Goal: Task Accomplishment & Management: Manage account settings

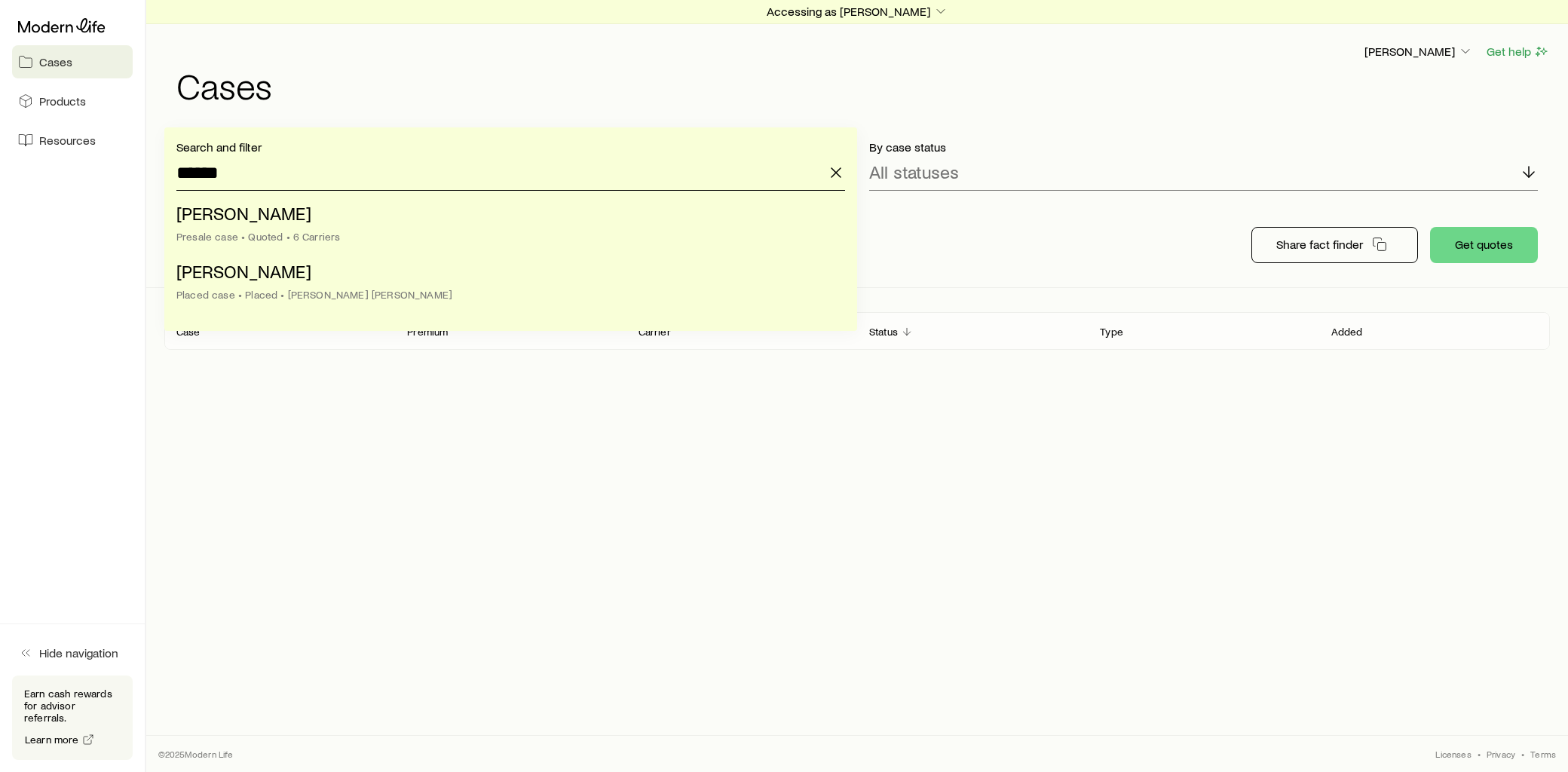
drag, startPoint x: 150, startPoint y: 177, endPoint x: 39, endPoint y: 180, distance: 111.0
click at [39, 180] on div "Cases Products Resources Hide navigation Earn cash rewards for advisor referral…" at bounding box center [784, 386] width 1568 height 772
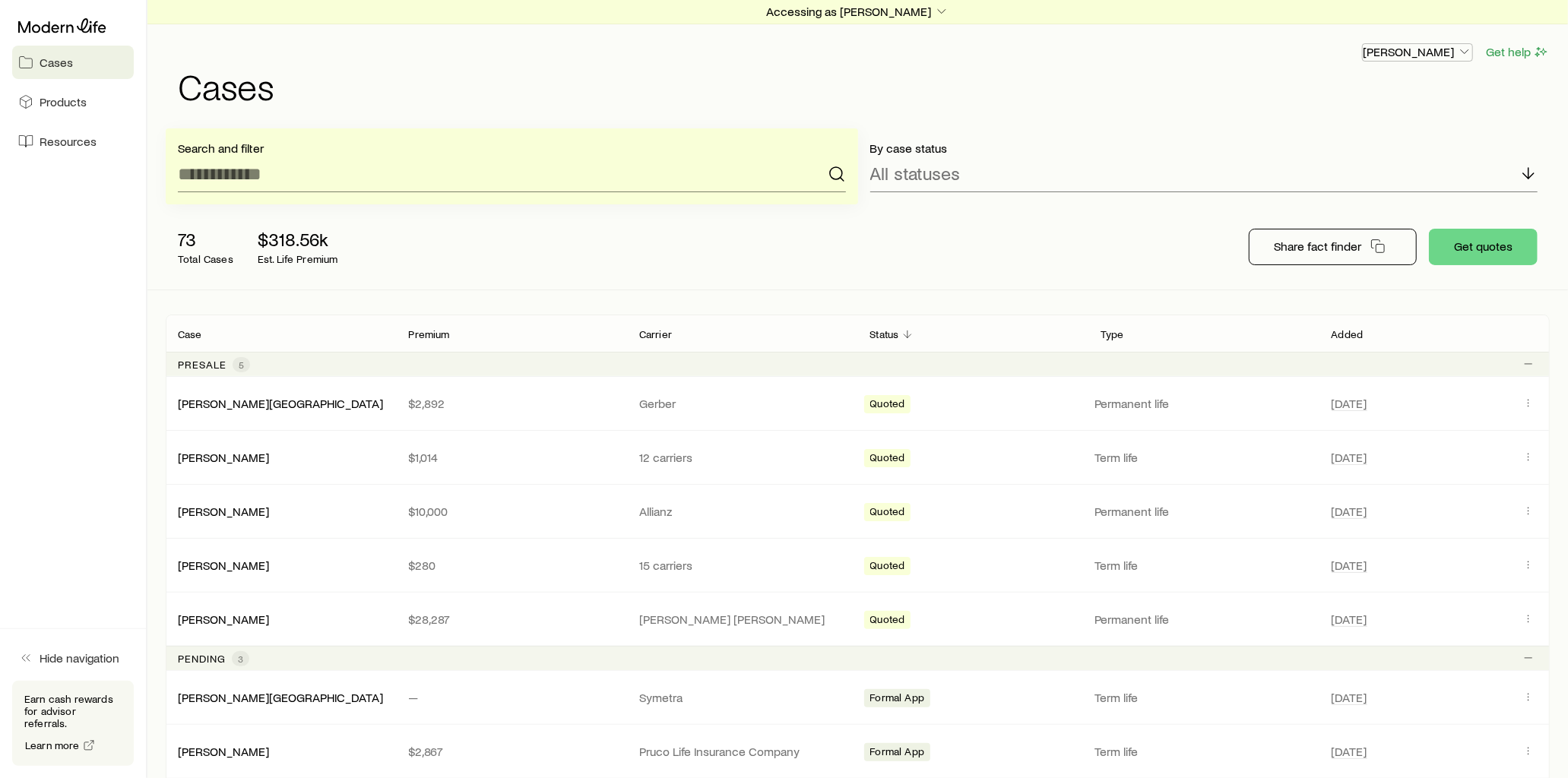
click at [1465, 55] on icon "button" at bounding box center [1464, 52] width 15 height 15
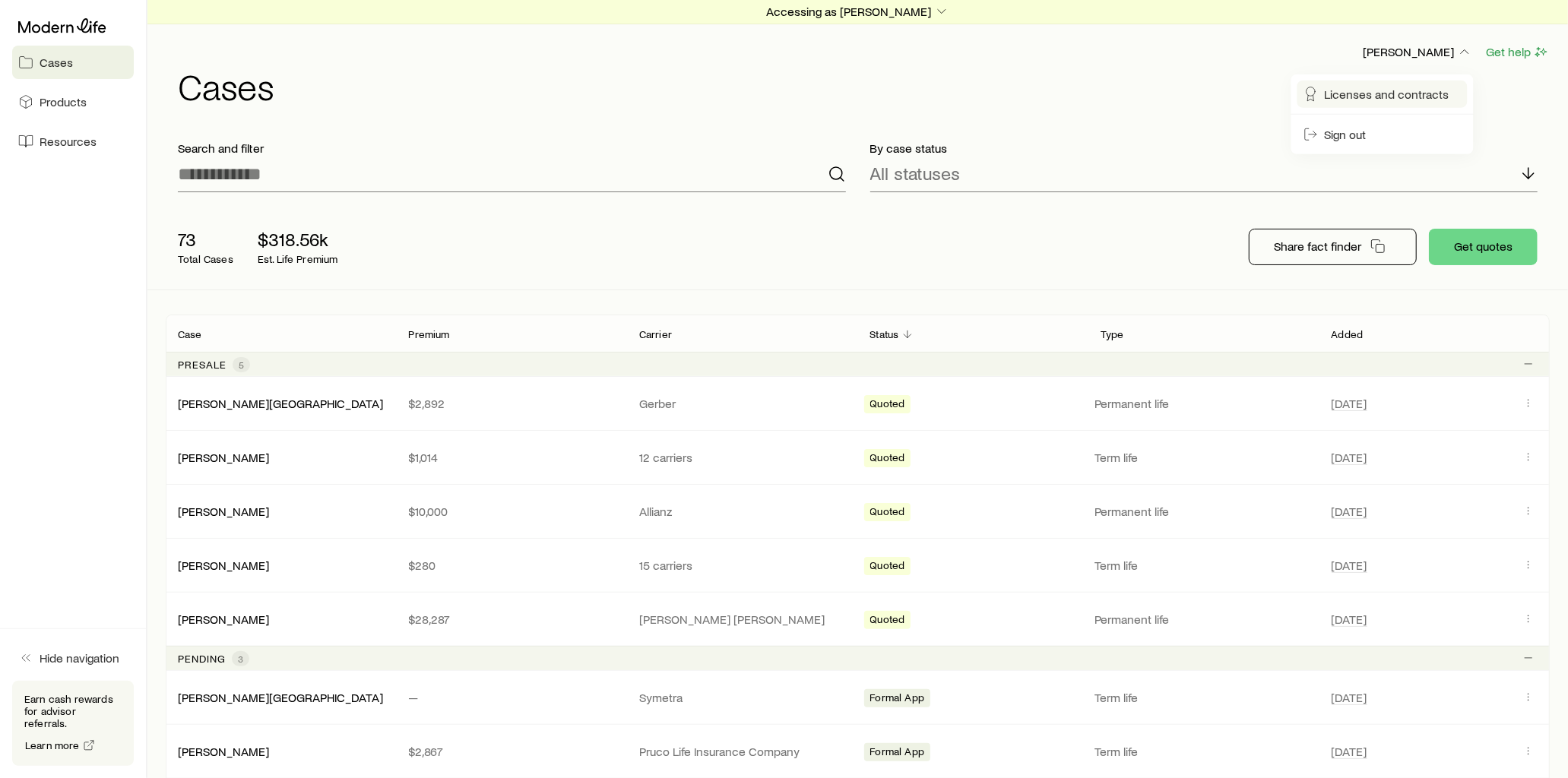
click at [1365, 89] on span "Licenses and contracts" at bounding box center [1387, 94] width 125 height 15
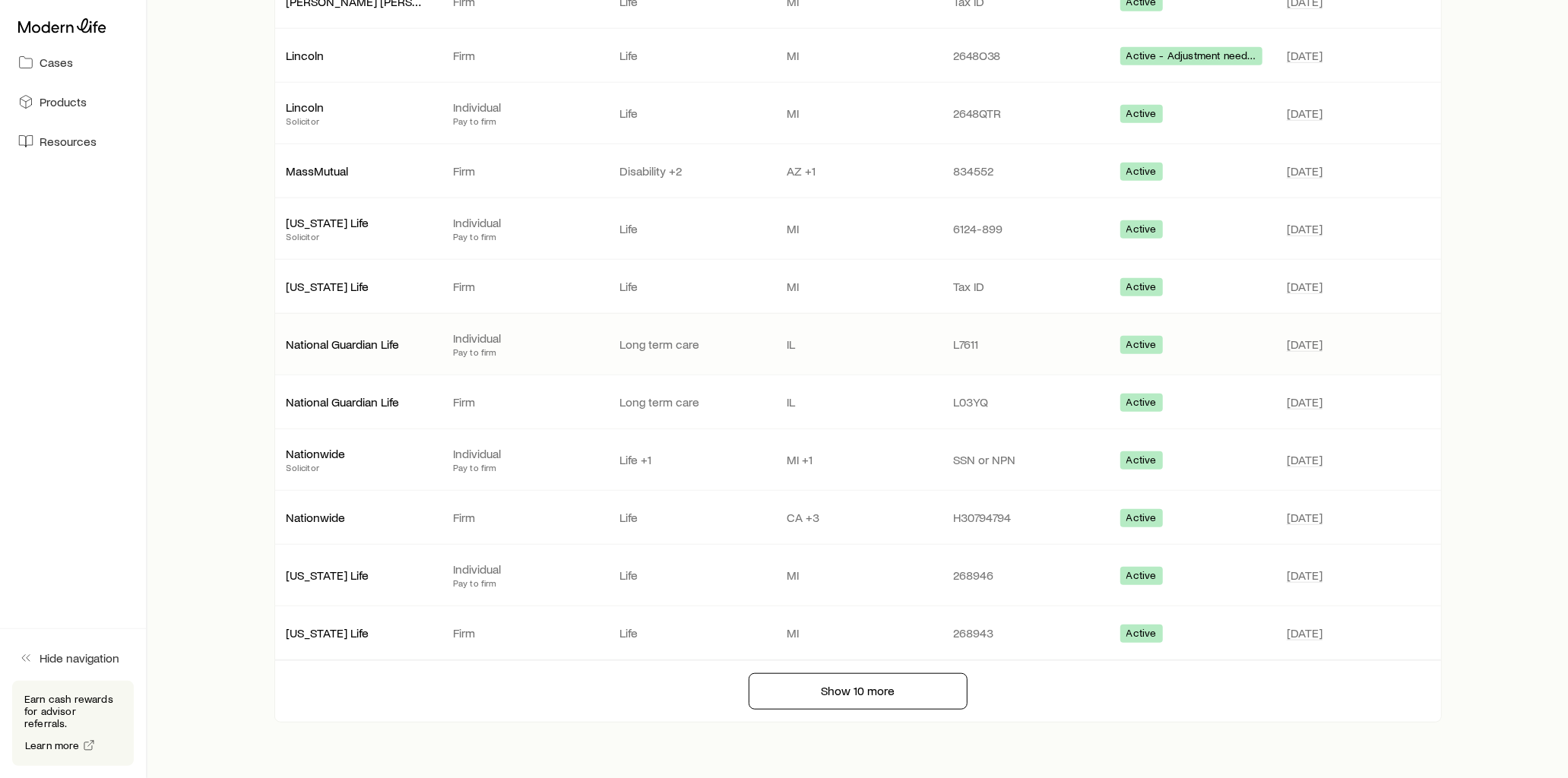
scroll to position [863, 0]
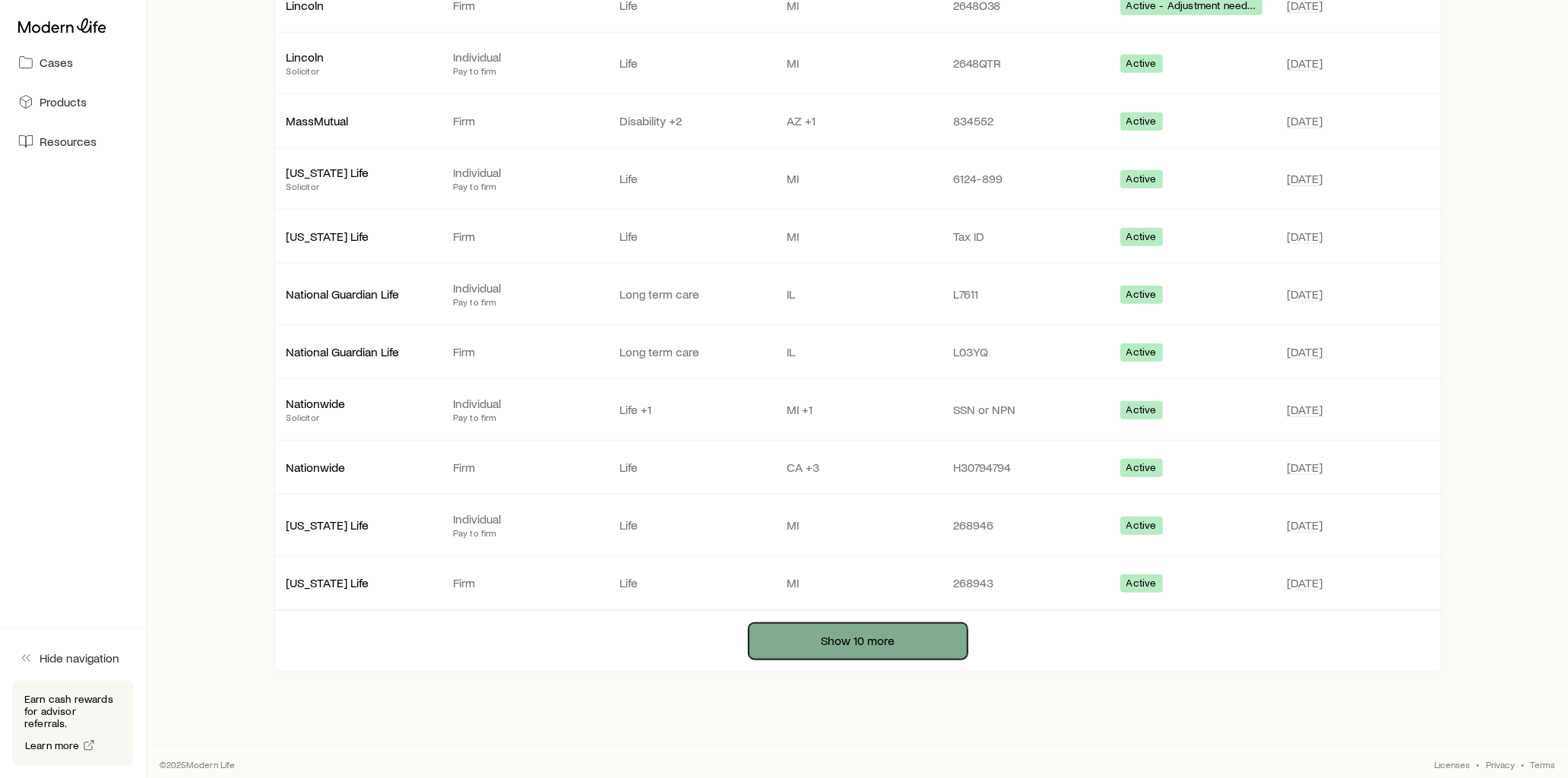
click at [861, 633] on button "Show 10 more" at bounding box center [858, 641] width 219 height 36
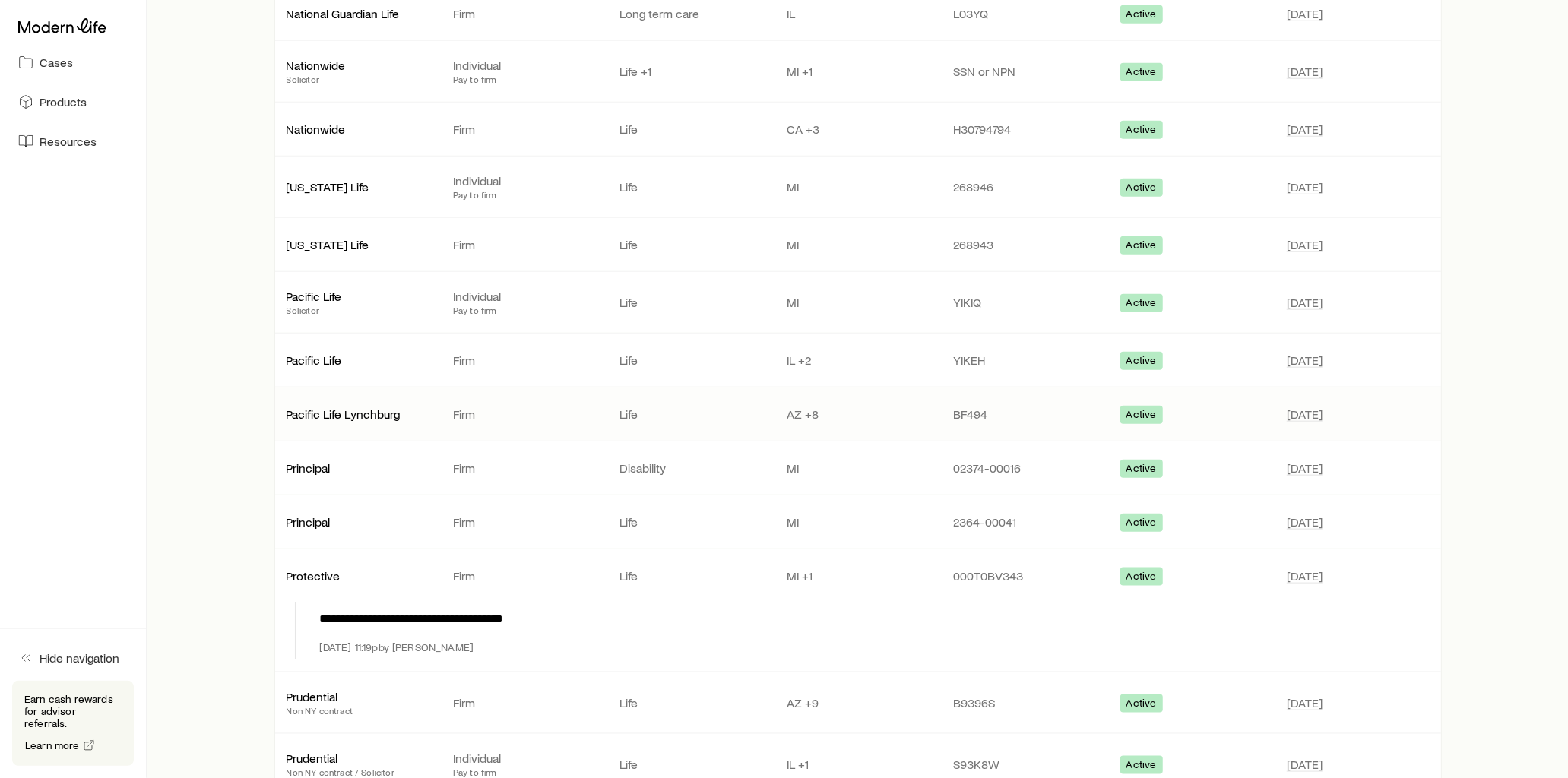
scroll to position [1505, 0]
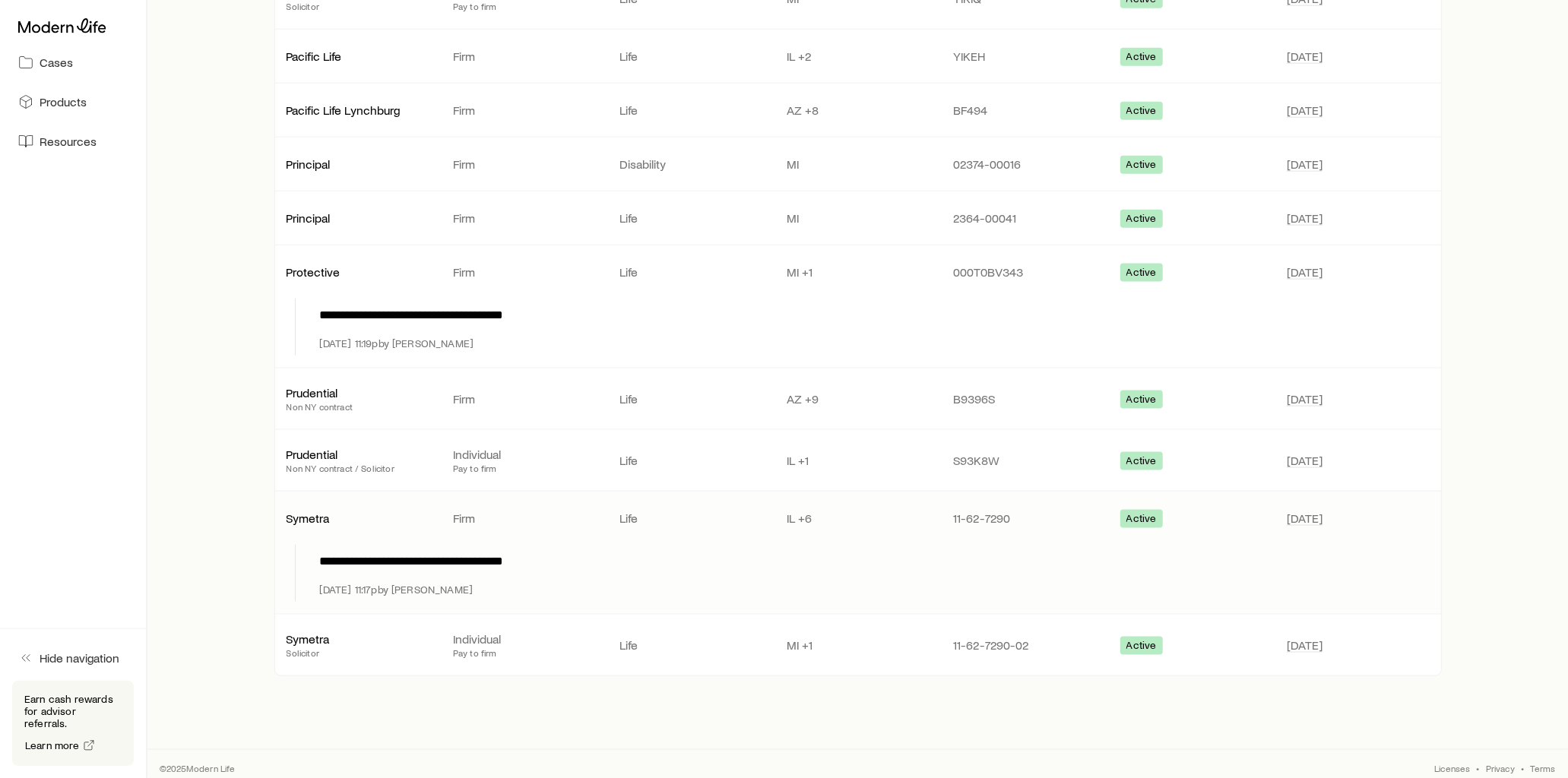
click at [806, 511] on p "IL +6" at bounding box center [858, 518] width 142 height 15
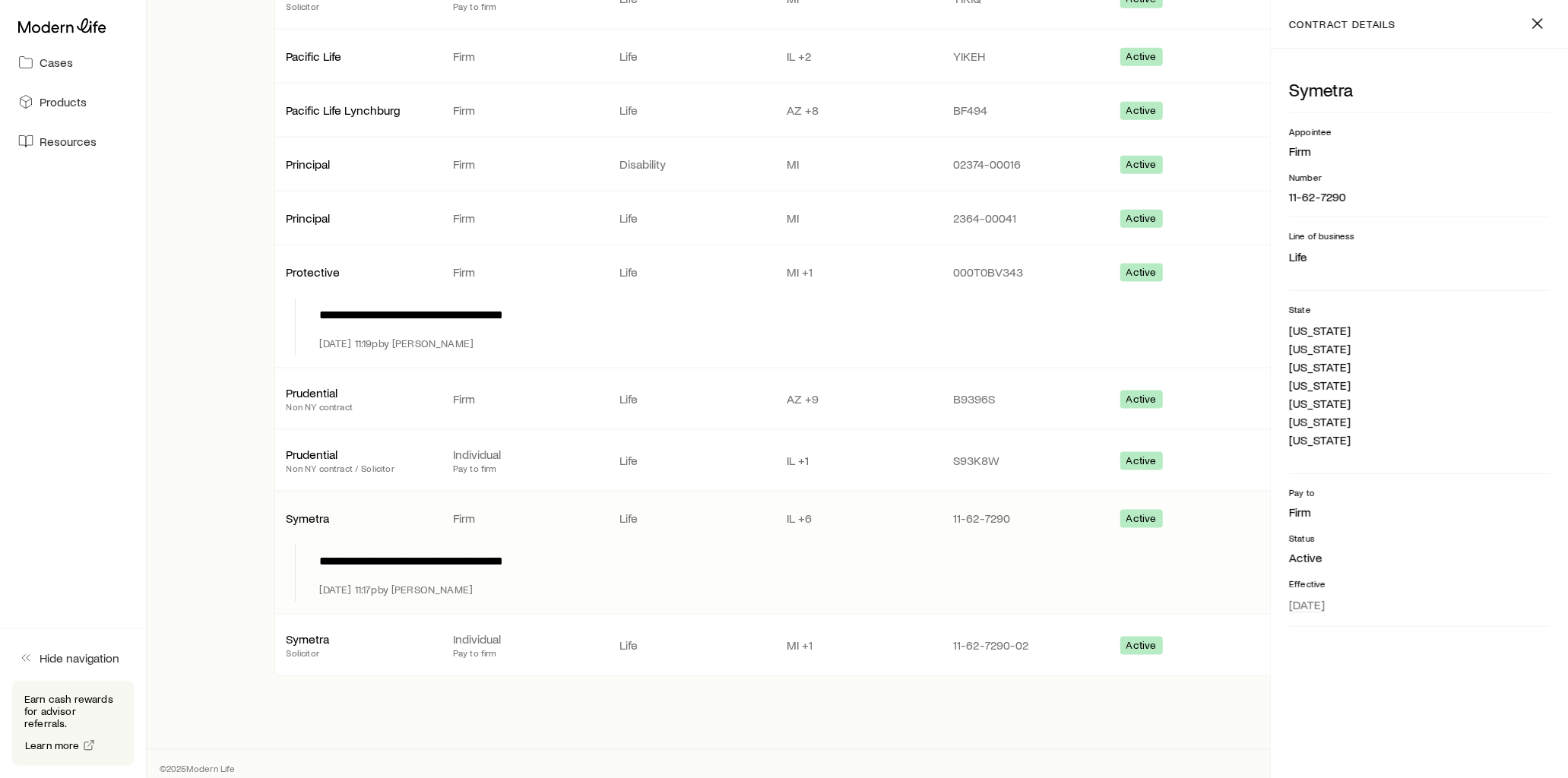
click at [806, 511] on p "IL +6" at bounding box center [858, 518] width 142 height 15
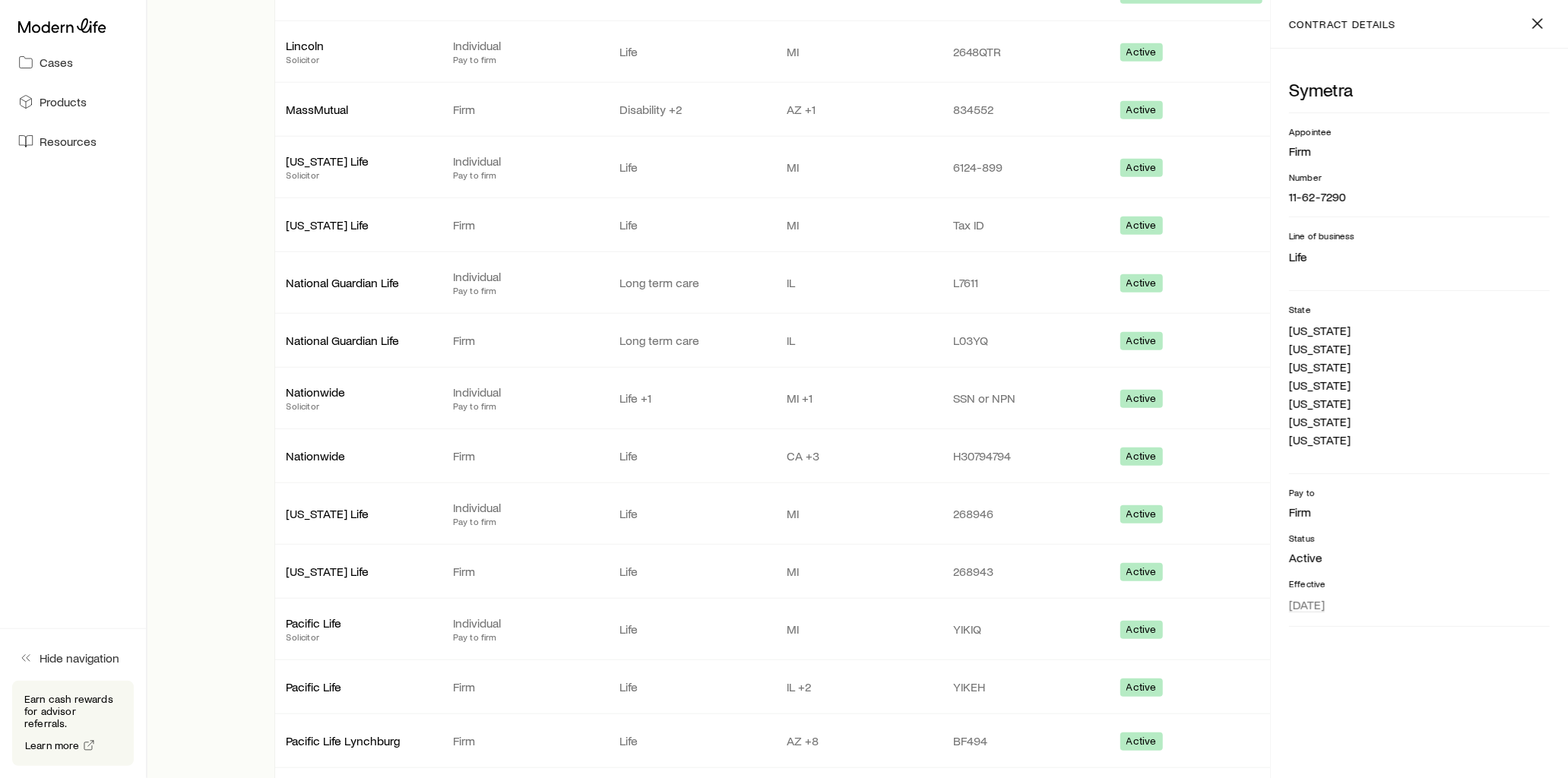
scroll to position [661, 0]
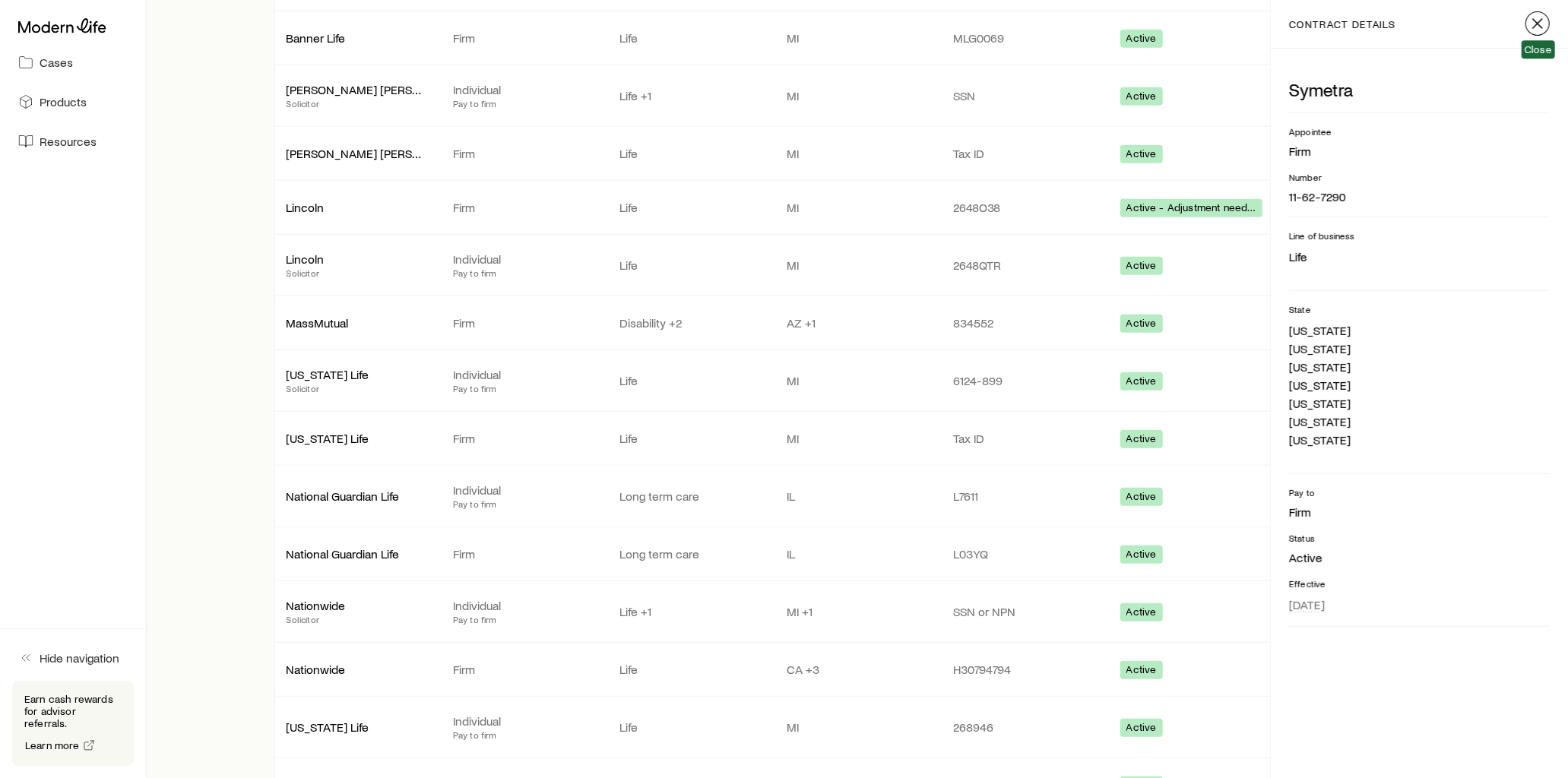
click at [1537, 24] on line "button" at bounding box center [1537, 24] width 9 height 9
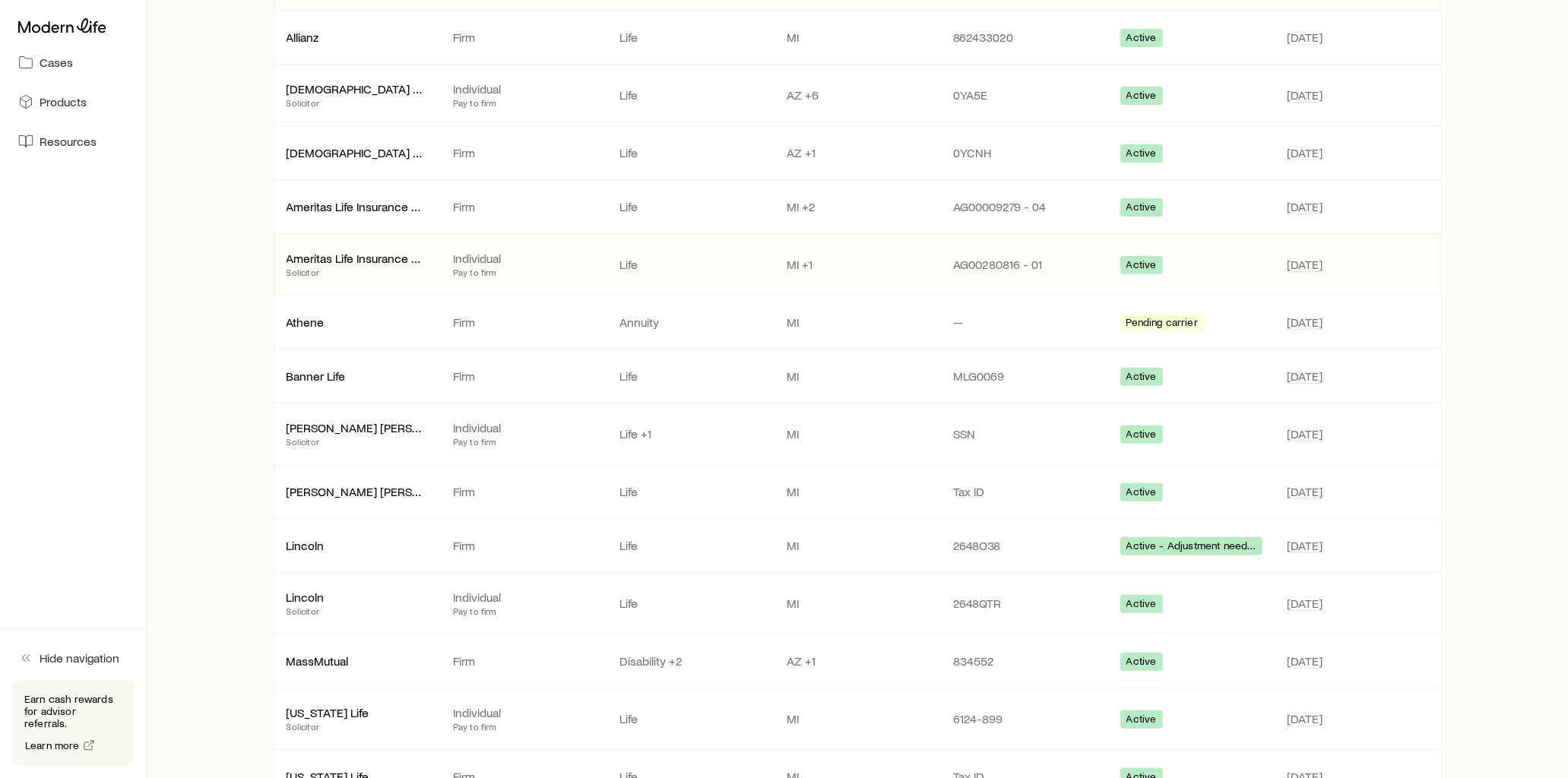
scroll to position [0, 0]
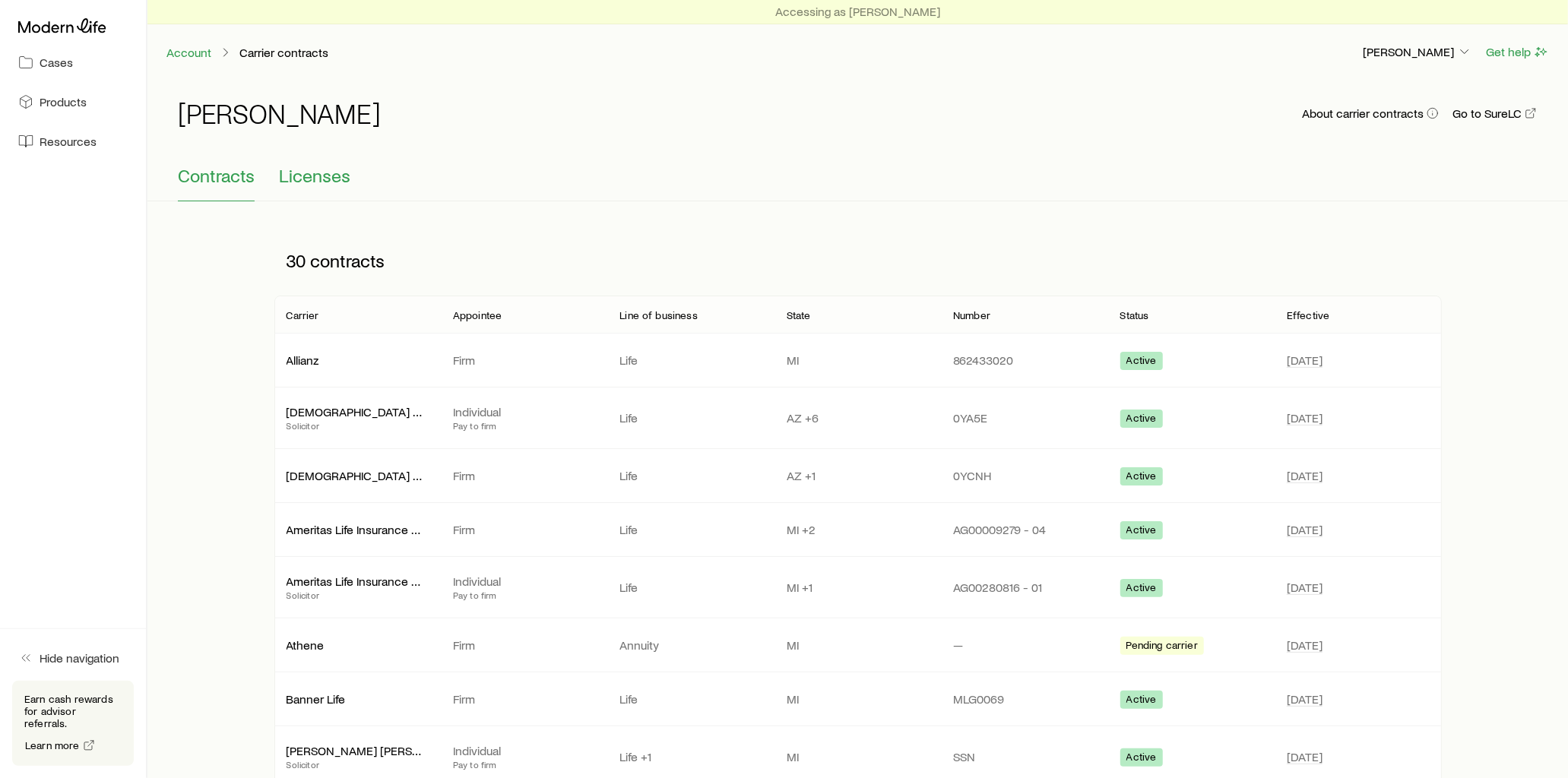
click at [345, 177] on span "Licenses" at bounding box center [315, 175] width 71 height 21
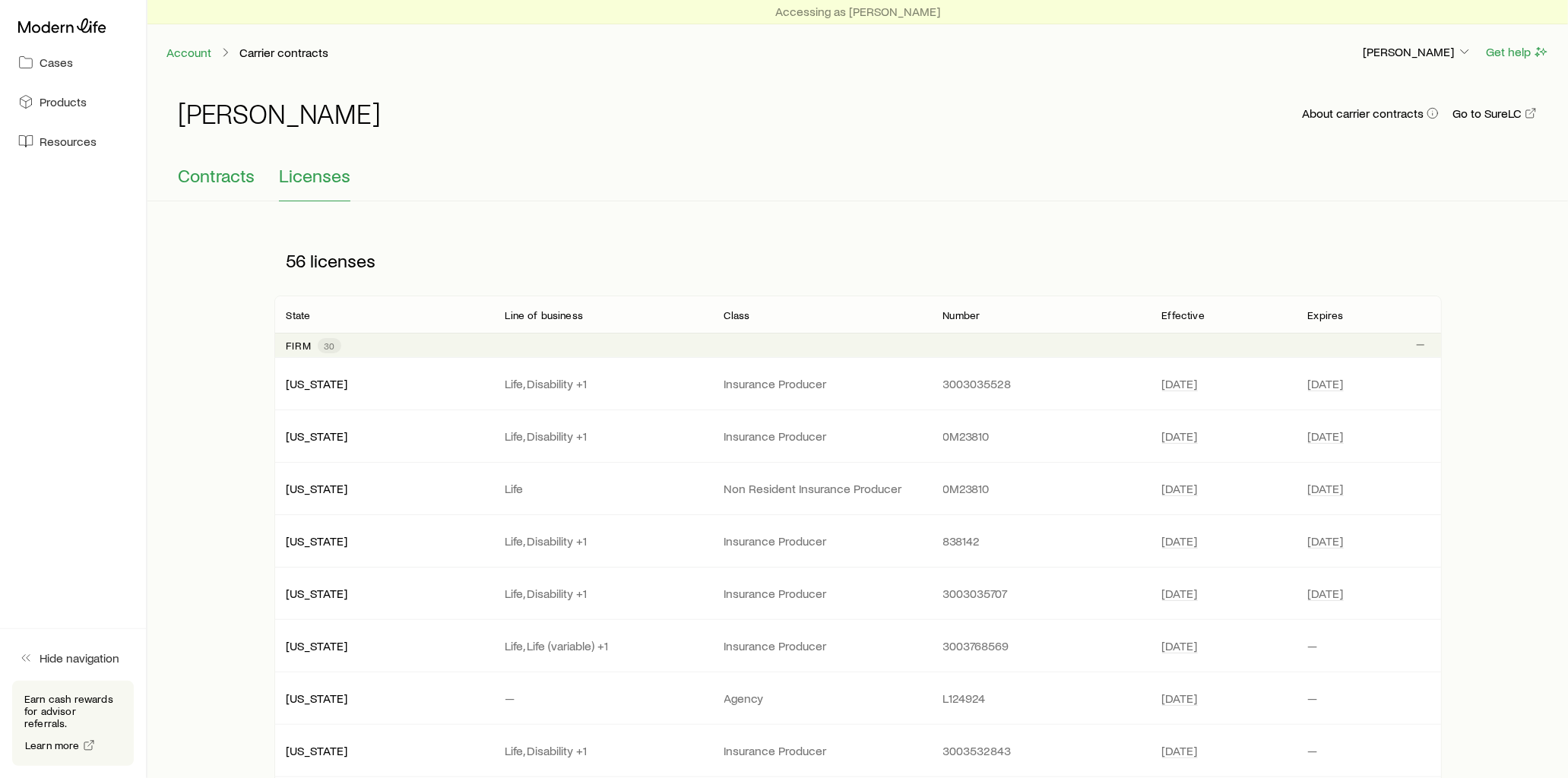
click at [241, 173] on span "Contracts" at bounding box center [216, 175] width 77 height 21
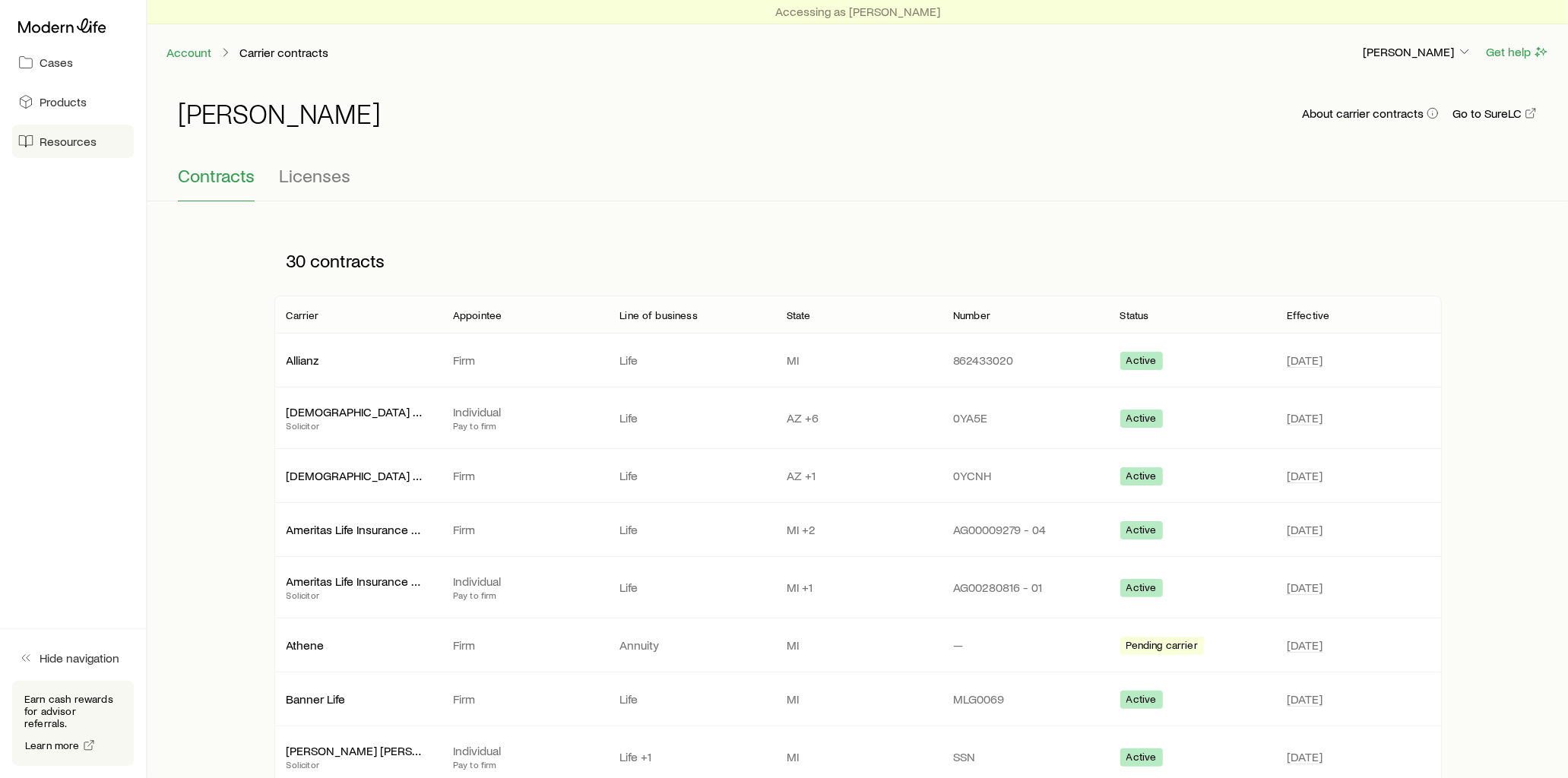
click at [93, 145] on span "Resources" at bounding box center [68, 142] width 57 height 15
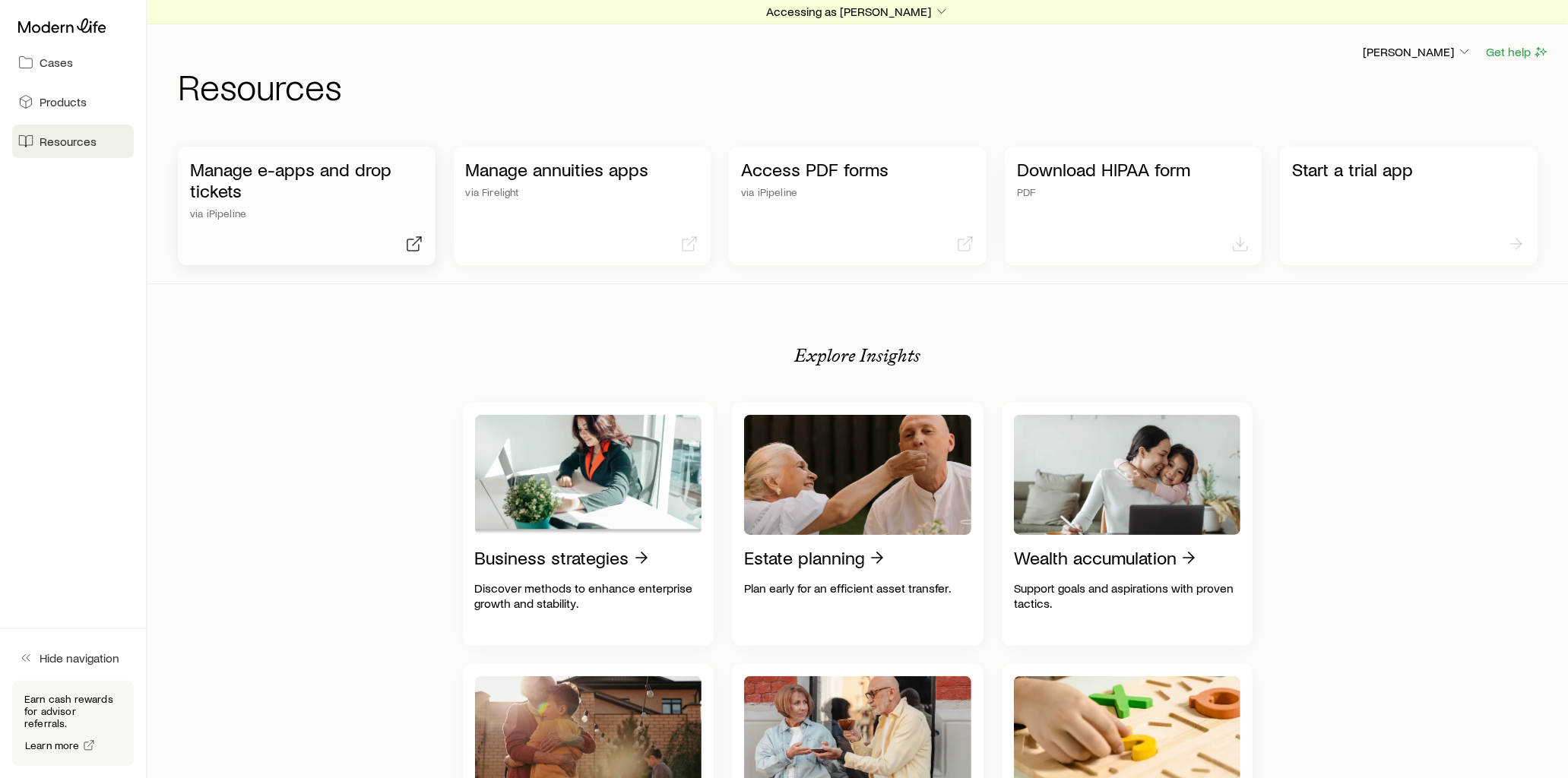
click at [352, 168] on p "Manage e-apps and drop tickets" at bounding box center [306, 180] width 233 height 43
click at [67, 69] on span "Cases" at bounding box center [56, 62] width 33 height 15
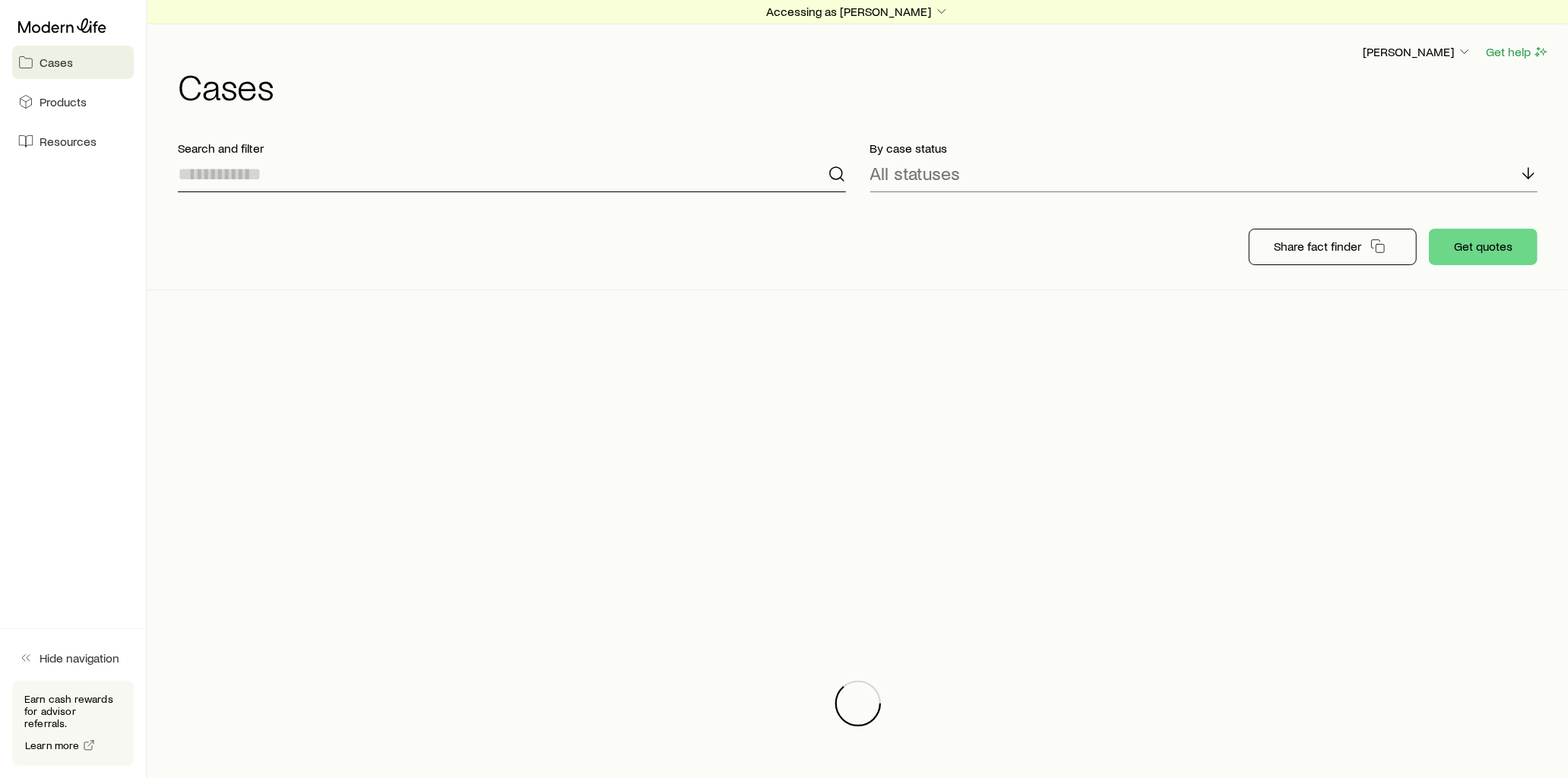
click at [330, 176] on input at bounding box center [512, 173] width 668 height 36
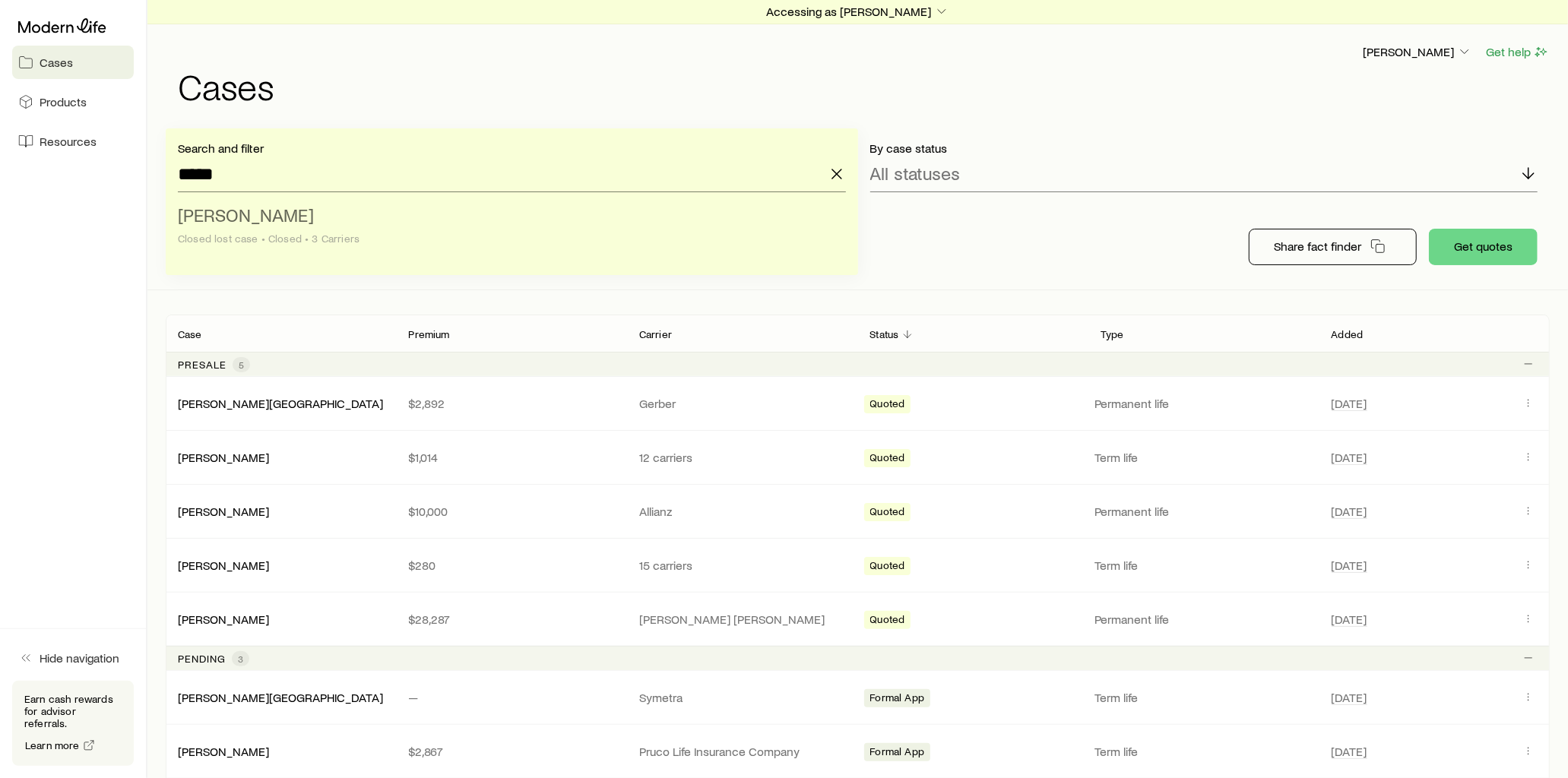
click at [322, 222] on li "[PERSON_NAME] Closed lost case • Closed • 3 Carriers" at bounding box center [507, 227] width 659 height 58
type input "**********"
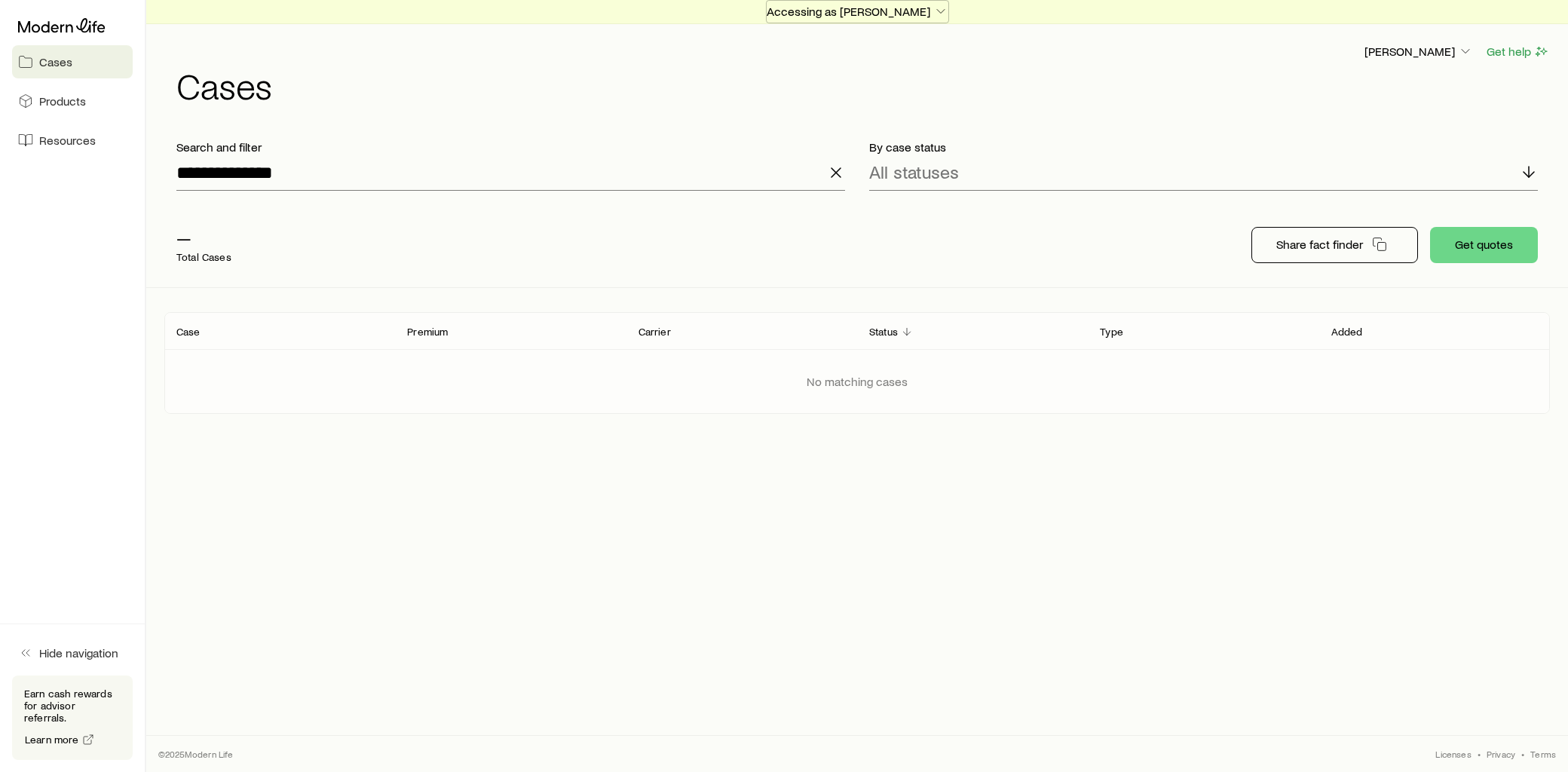
click at [855, 7] on p "Accessing as [PERSON_NAME]" at bounding box center [858, 11] width 182 height 15
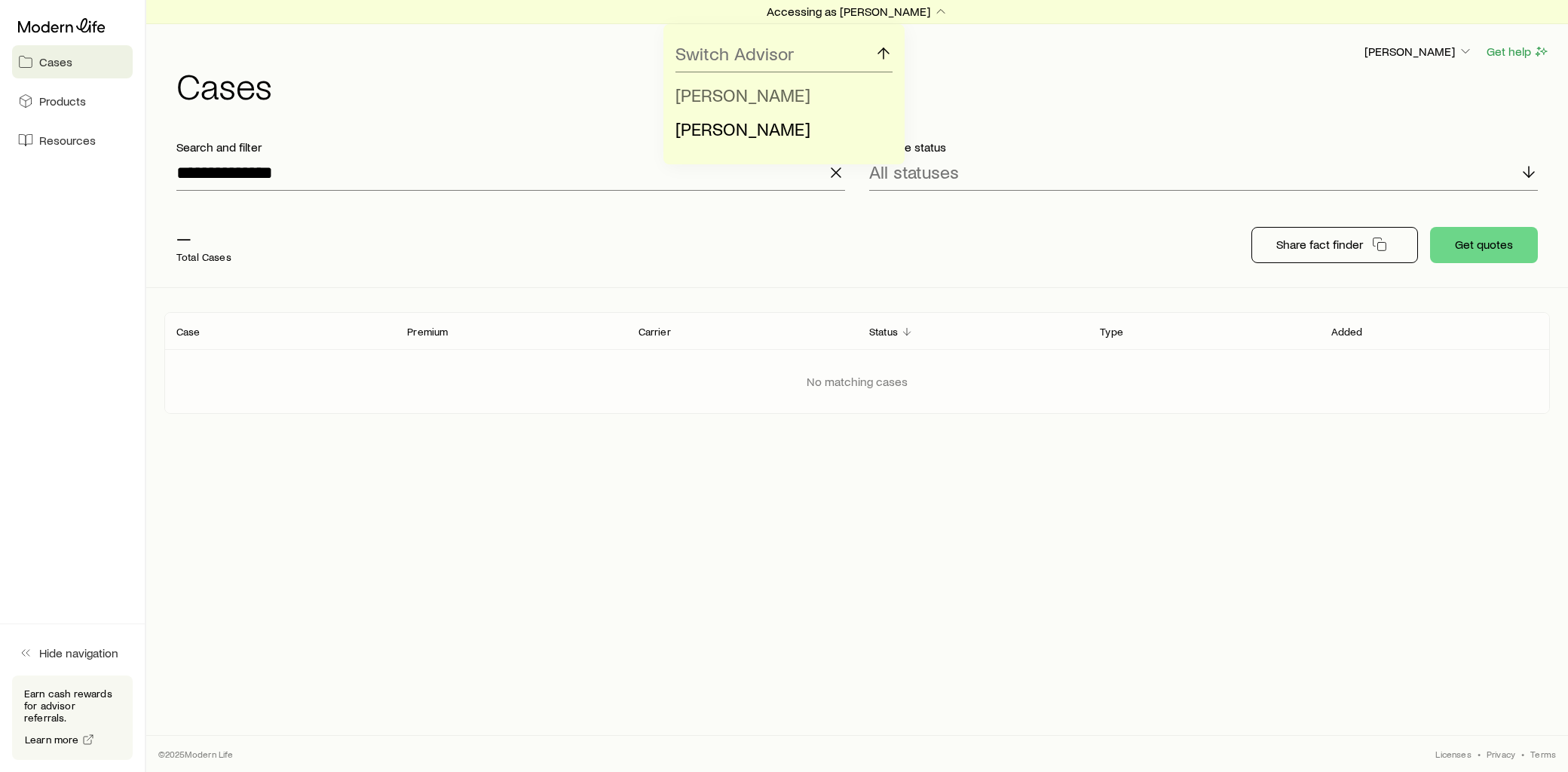
click at [756, 91] on span "[PERSON_NAME]" at bounding box center [742, 95] width 135 height 22
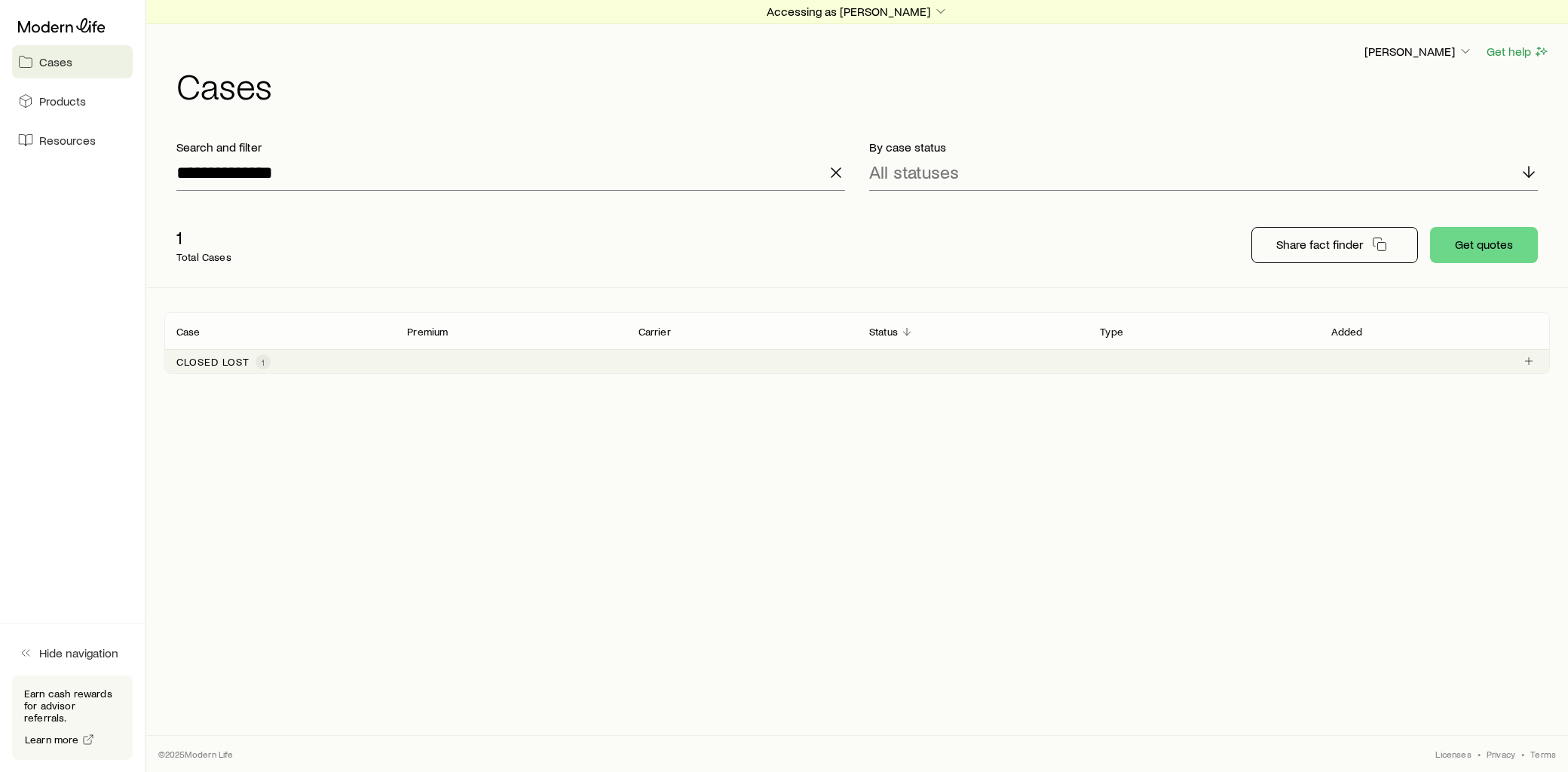
click at [270, 355] on div "Closed lost 1" at bounding box center [223, 362] width 95 height 15
click at [232, 405] on link "[PERSON_NAME]" at bounding box center [222, 399] width 91 height 15
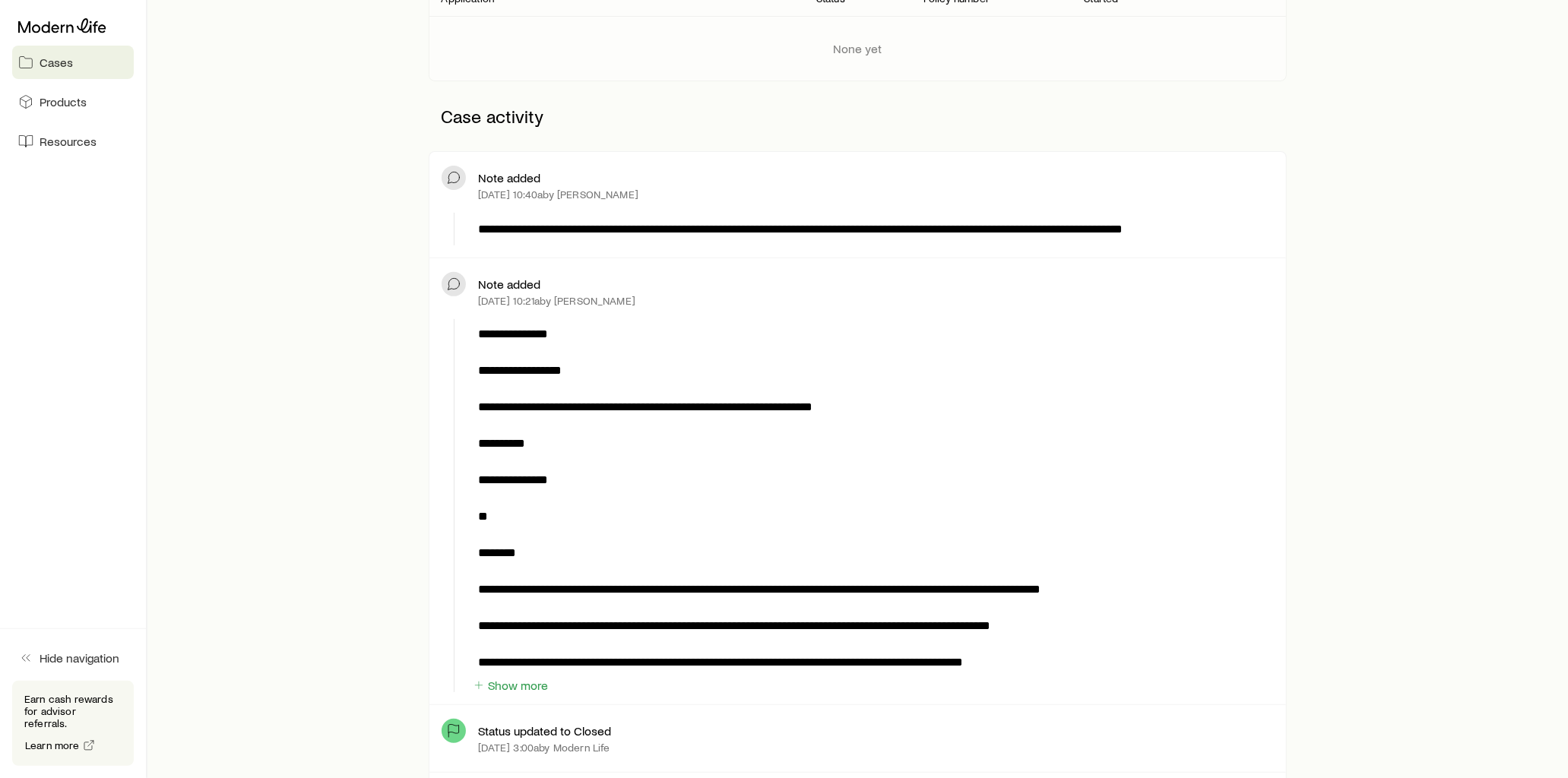
scroll to position [338, 0]
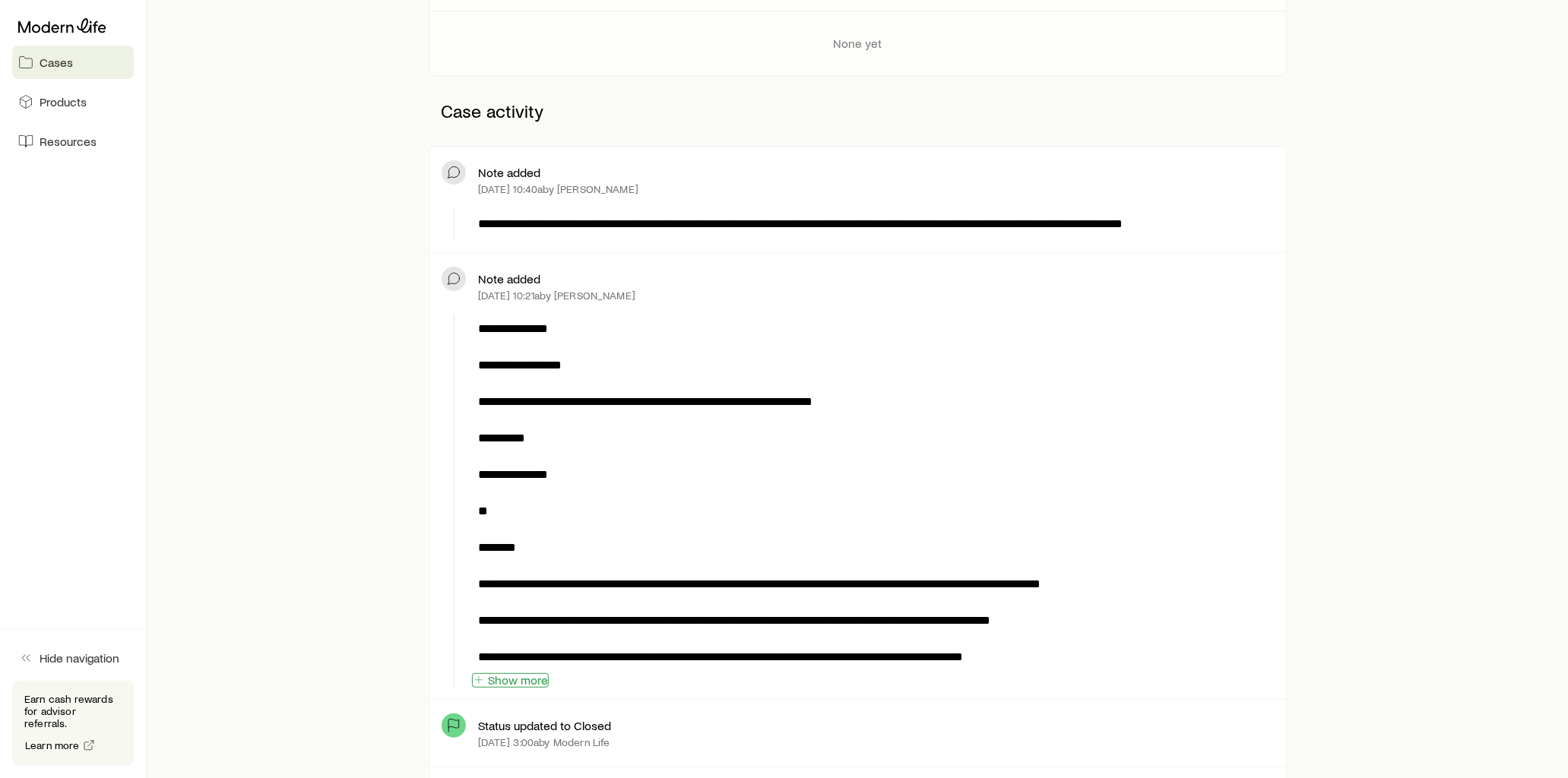
click at [517, 678] on button "Show more" at bounding box center [510, 681] width 77 height 15
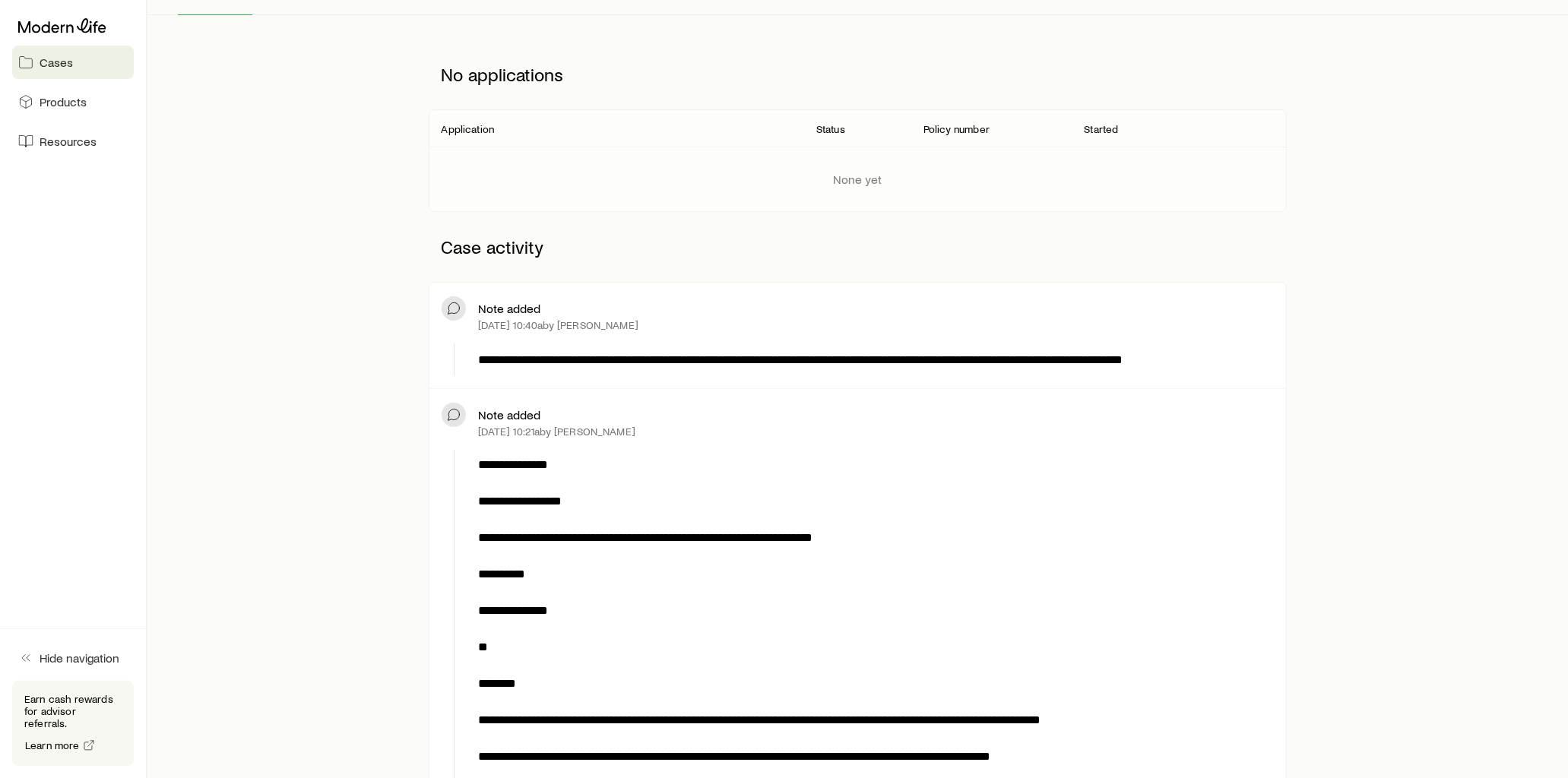
scroll to position [84, 0]
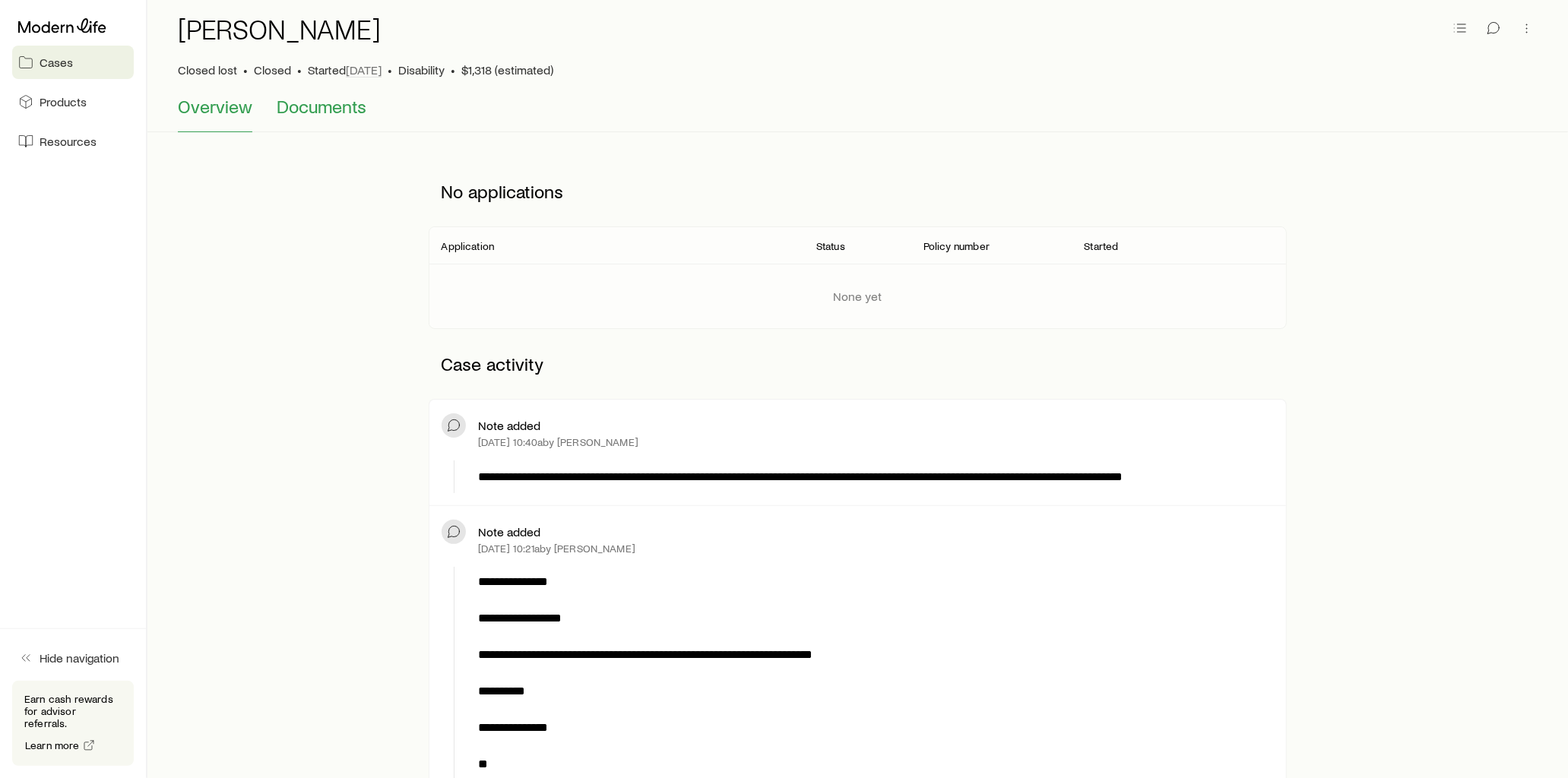
click at [342, 105] on span "Documents" at bounding box center [321, 106] width 90 height 21
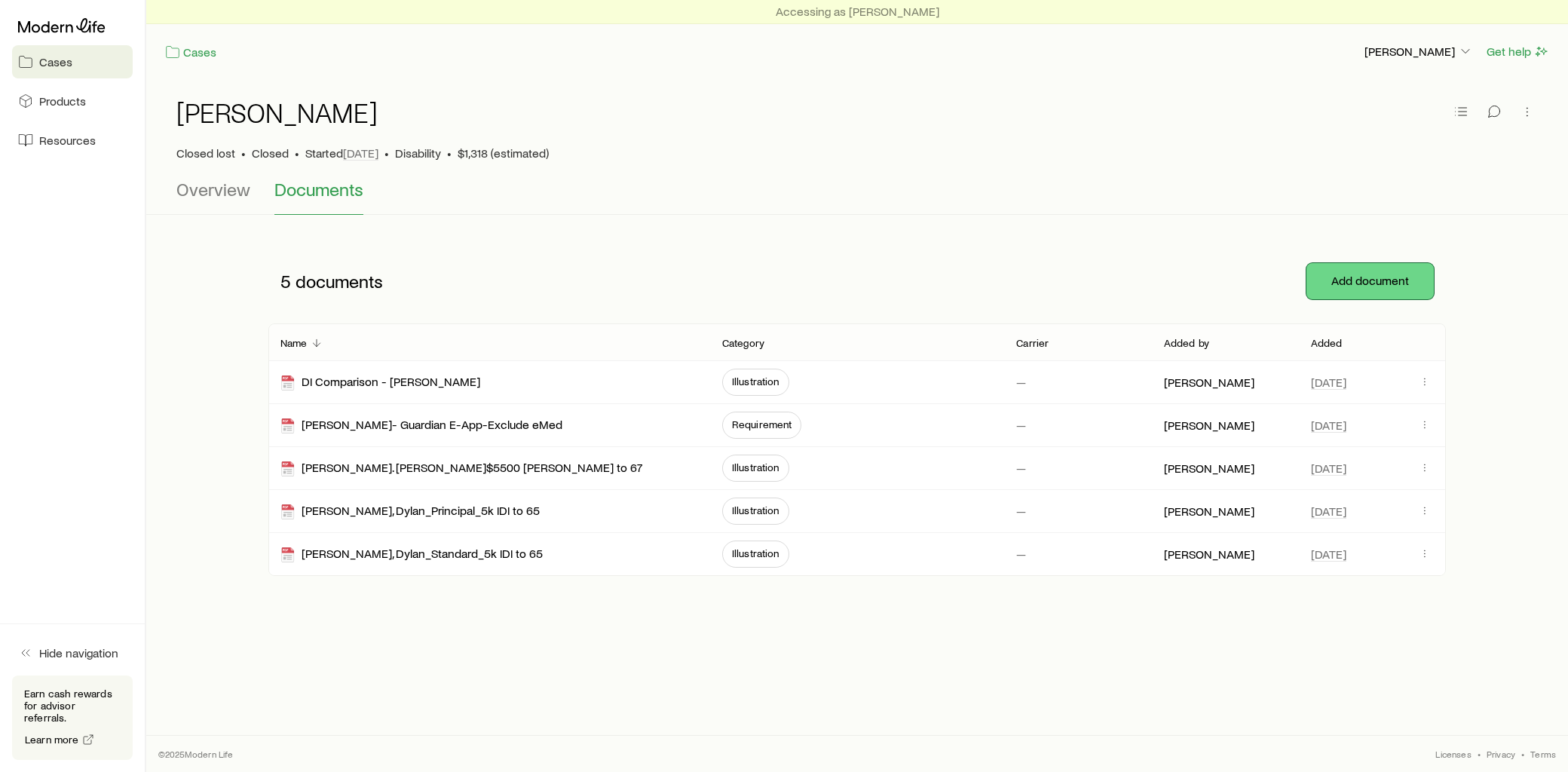
click at [1385, 288] on button "Add document" at bounding box center [1370, 281] width 128 height 36
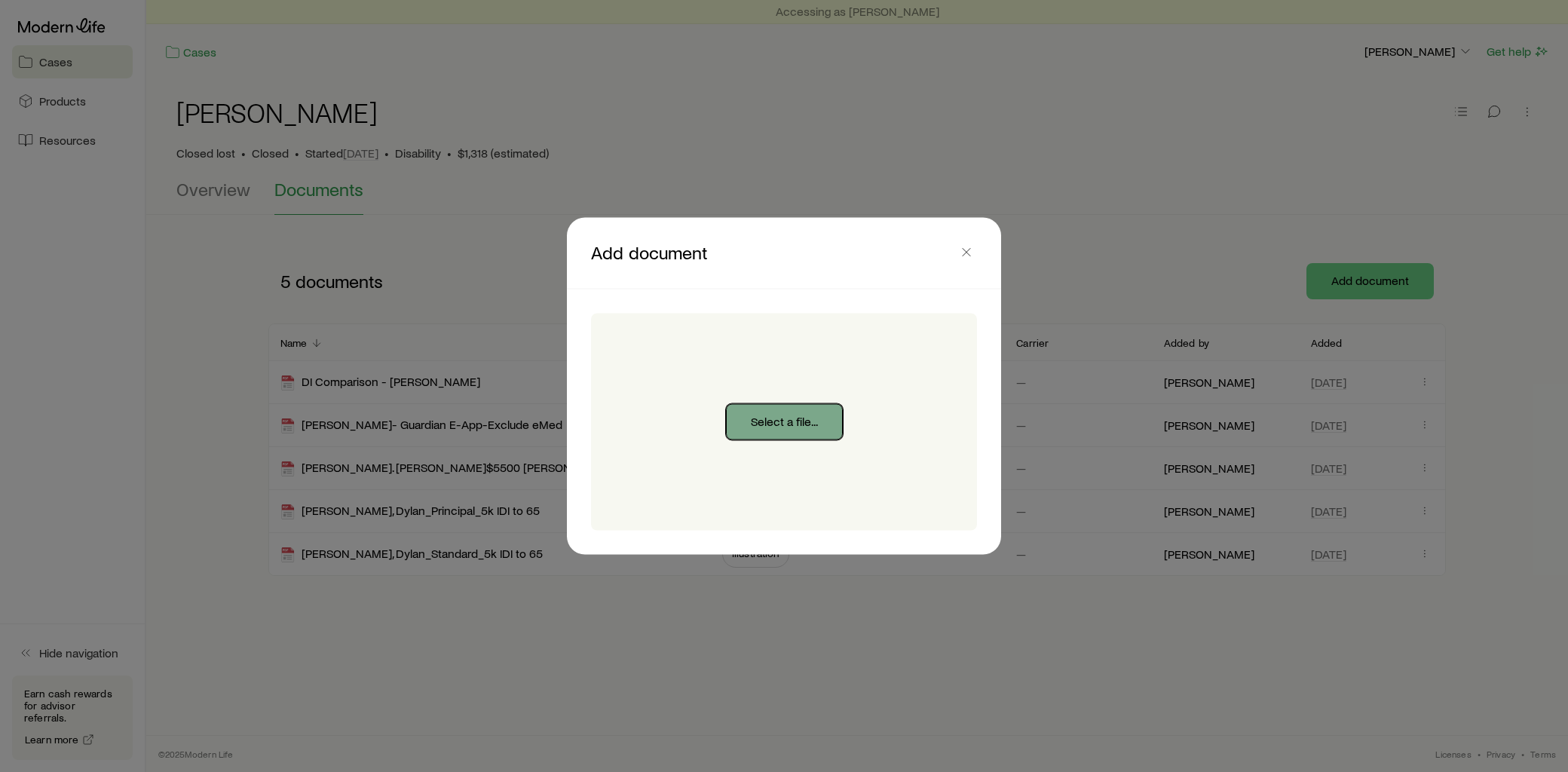
click at [814, 416] on button "Select a file..." at bounding box center [784, 421] width 117 height 36
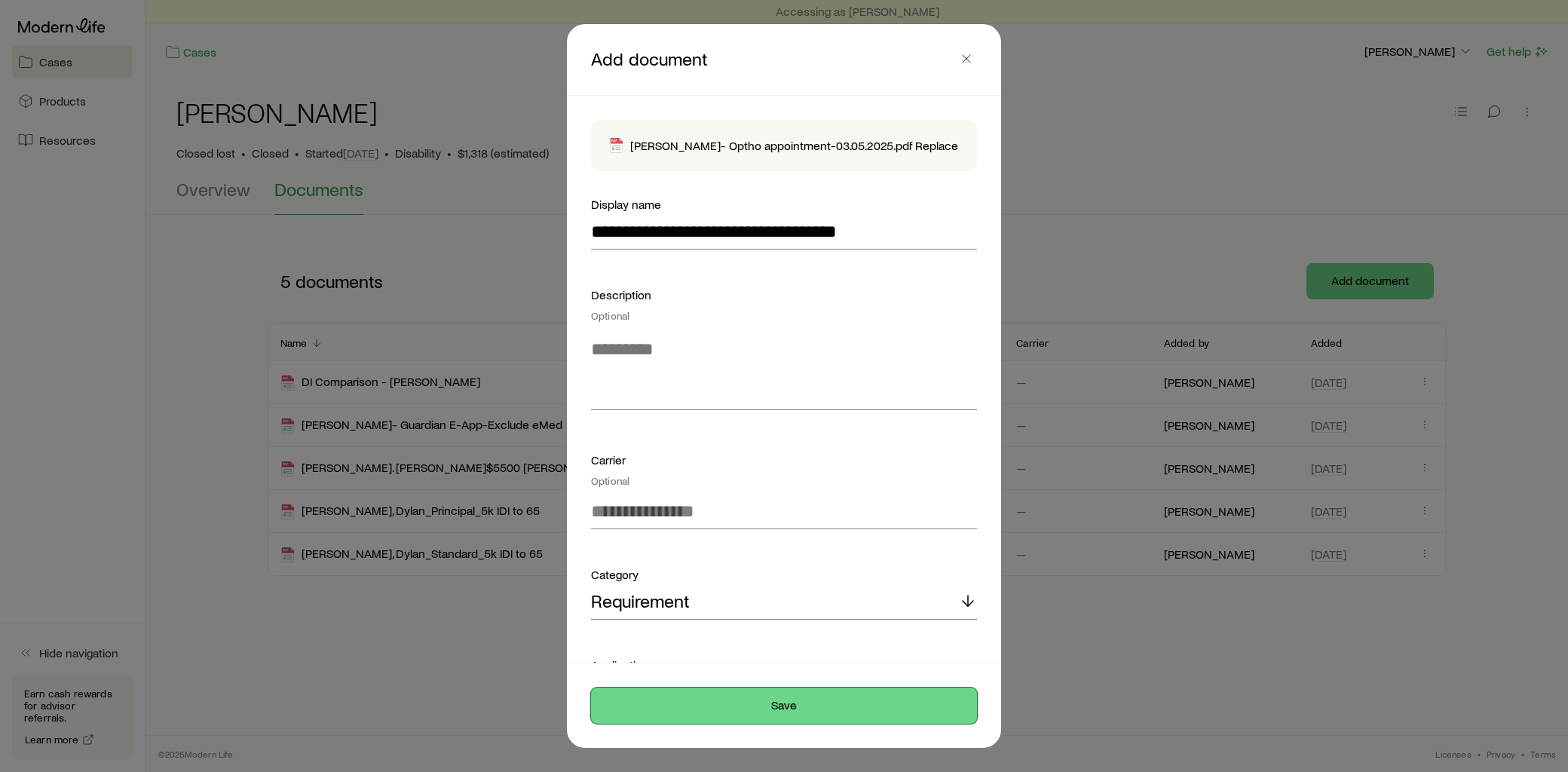
click at [767, 704] on button "Save" at bounding box center [784, 705] width 386 height 36
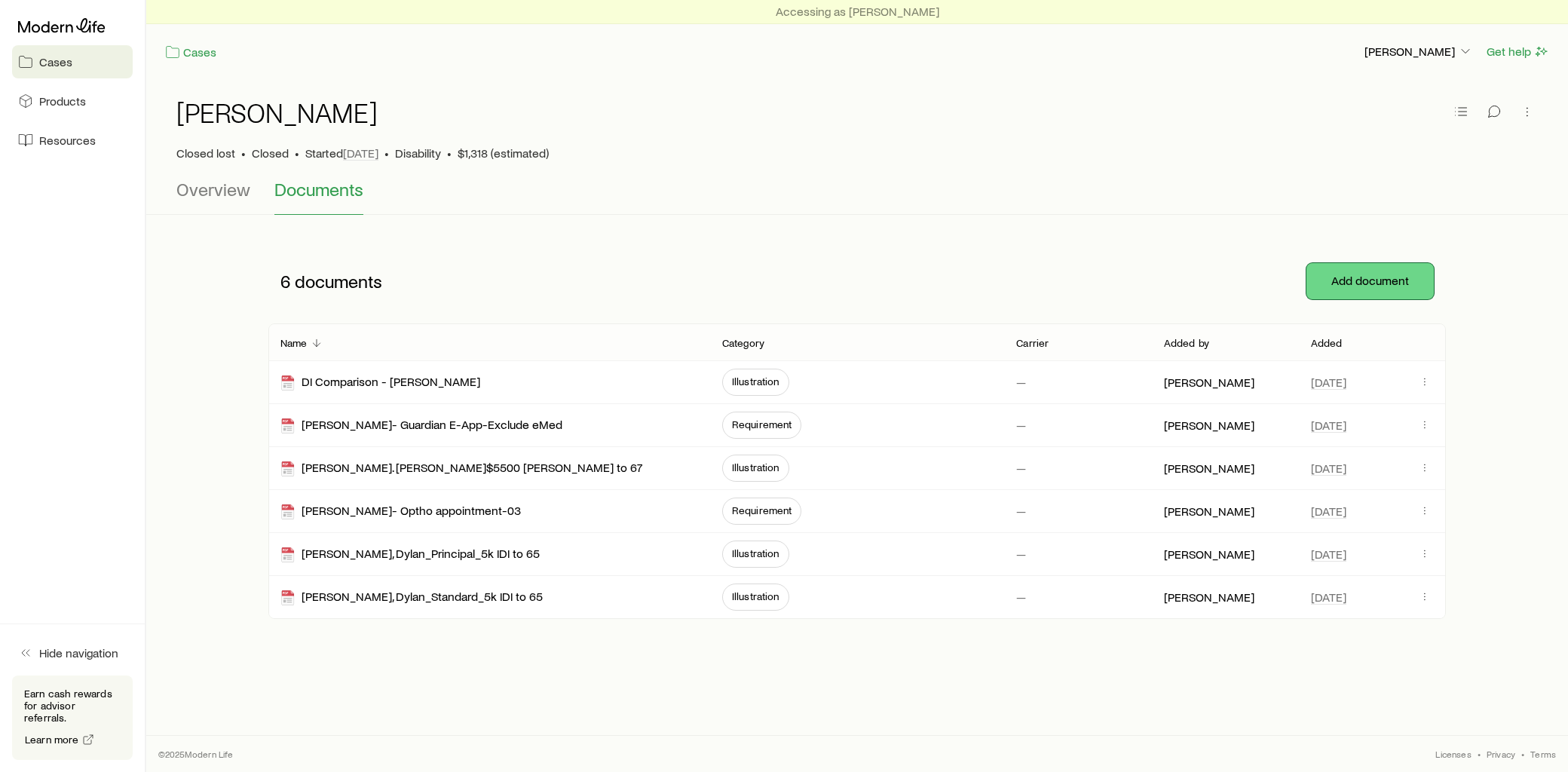
click at [1368, 280] on button "Add document" at bounding box center [1370, 281] width 128 height 36
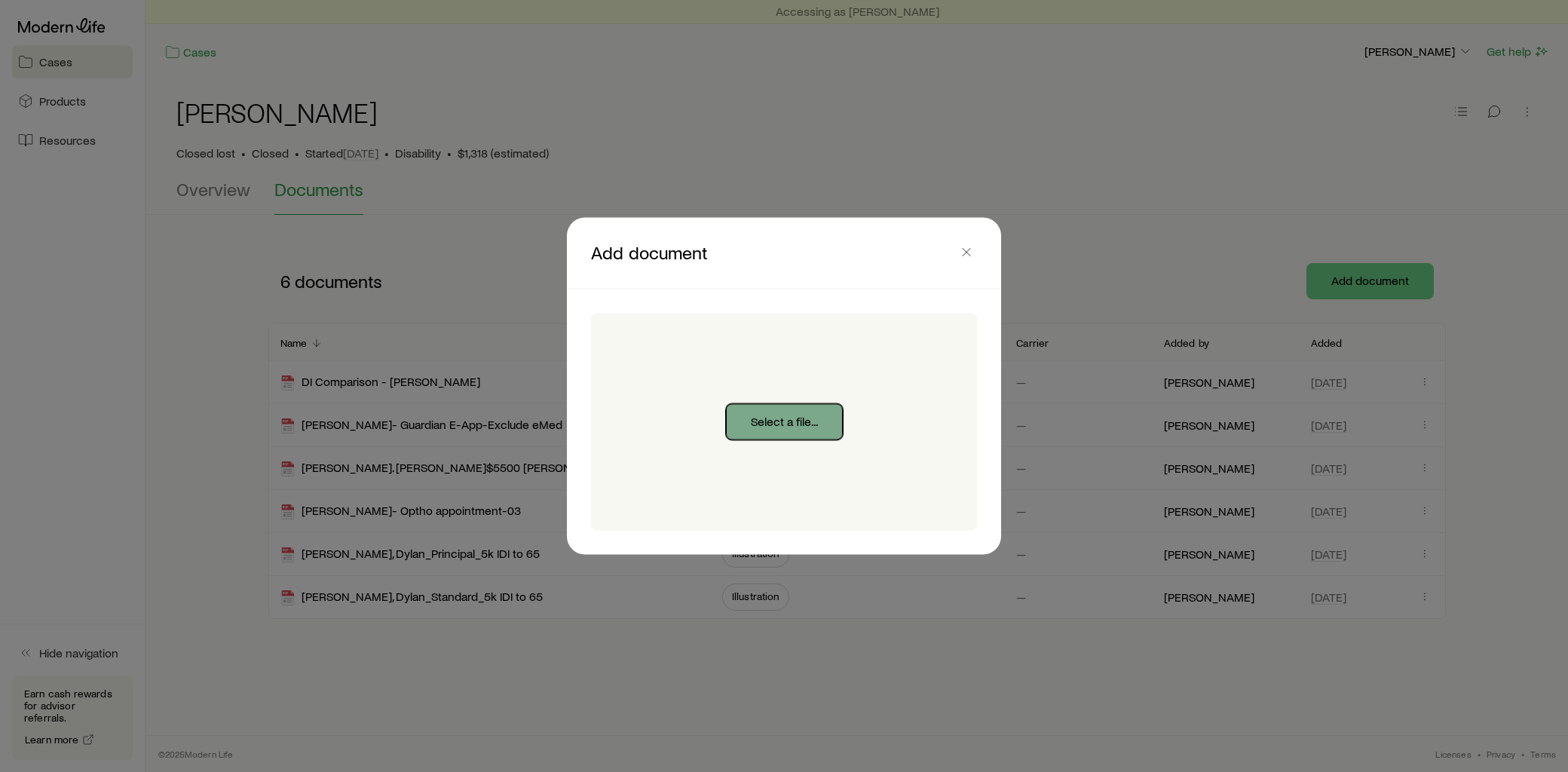
click at [807, 422] on button "Select a file..." at bounding box center [784, 421] width 117 height 36
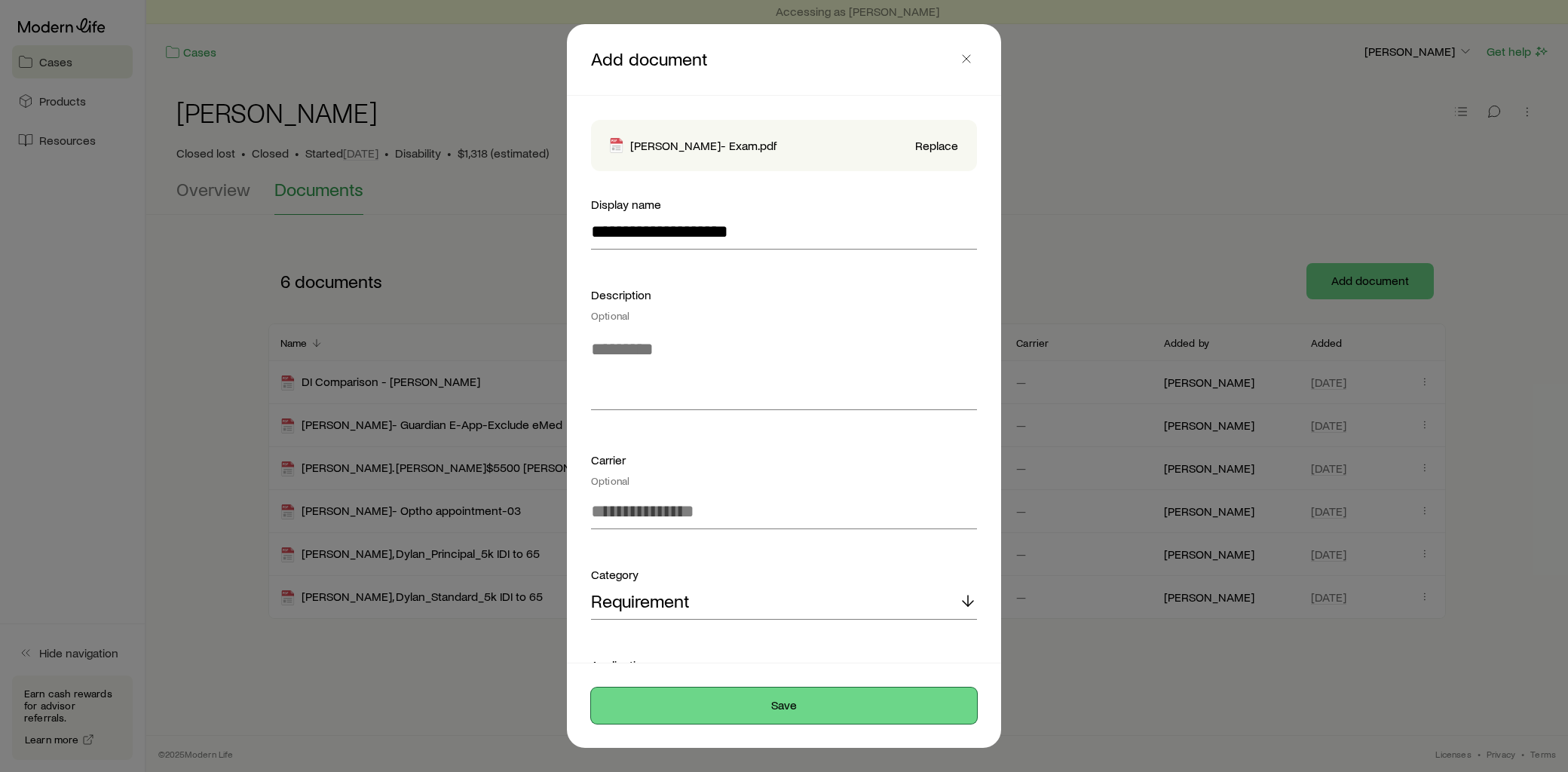
click at [767, 697] on button "Save" at bounding box center [784, 705] width 386 height 36
